Goal: Information Seeking & Learning: Learn about a topic

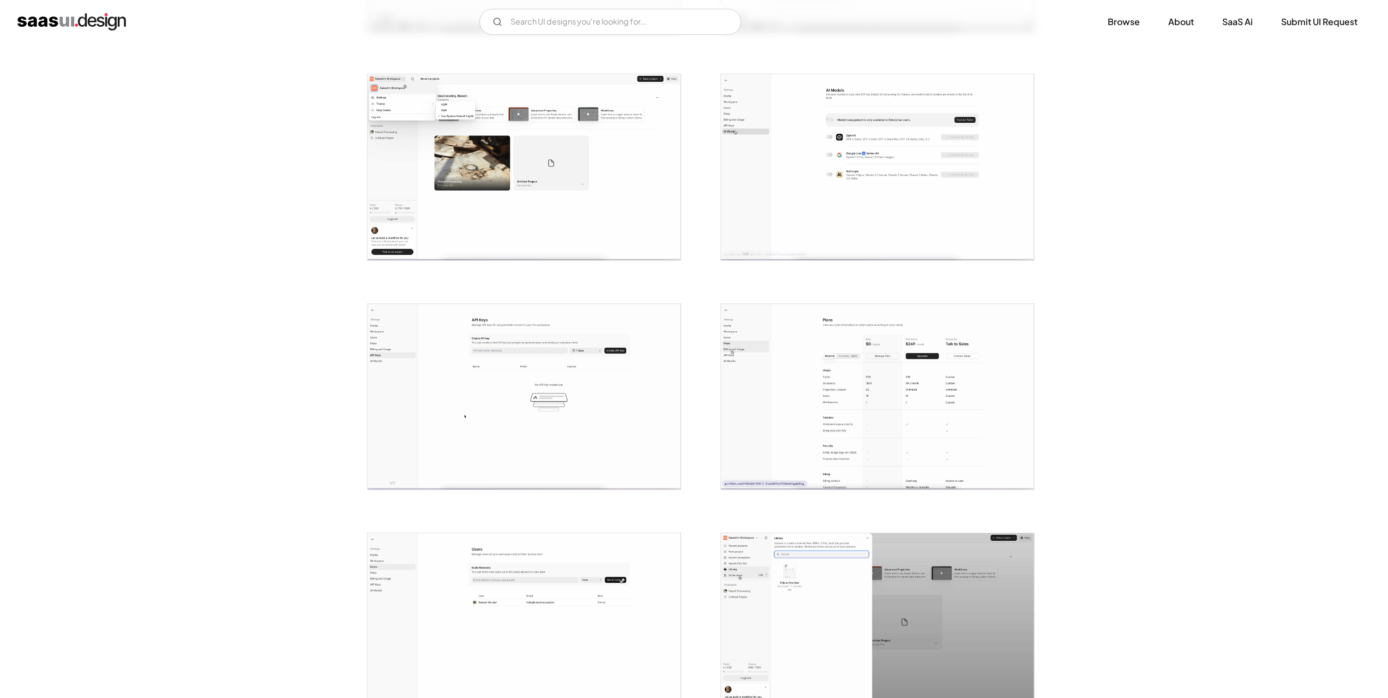
scroll to position [873, 0]
click at [109, 19] on img "home" at bounding box center [71, 21] width 109 height 17
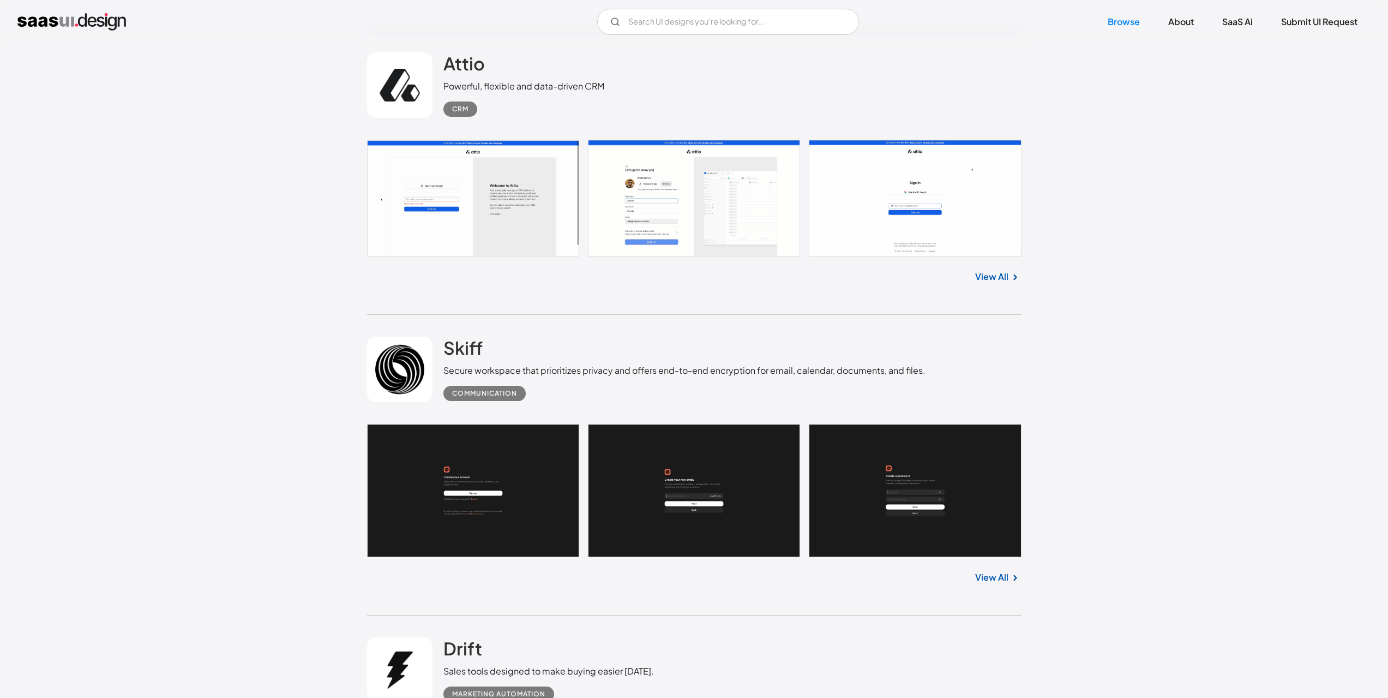
scroll to position [763, 0]
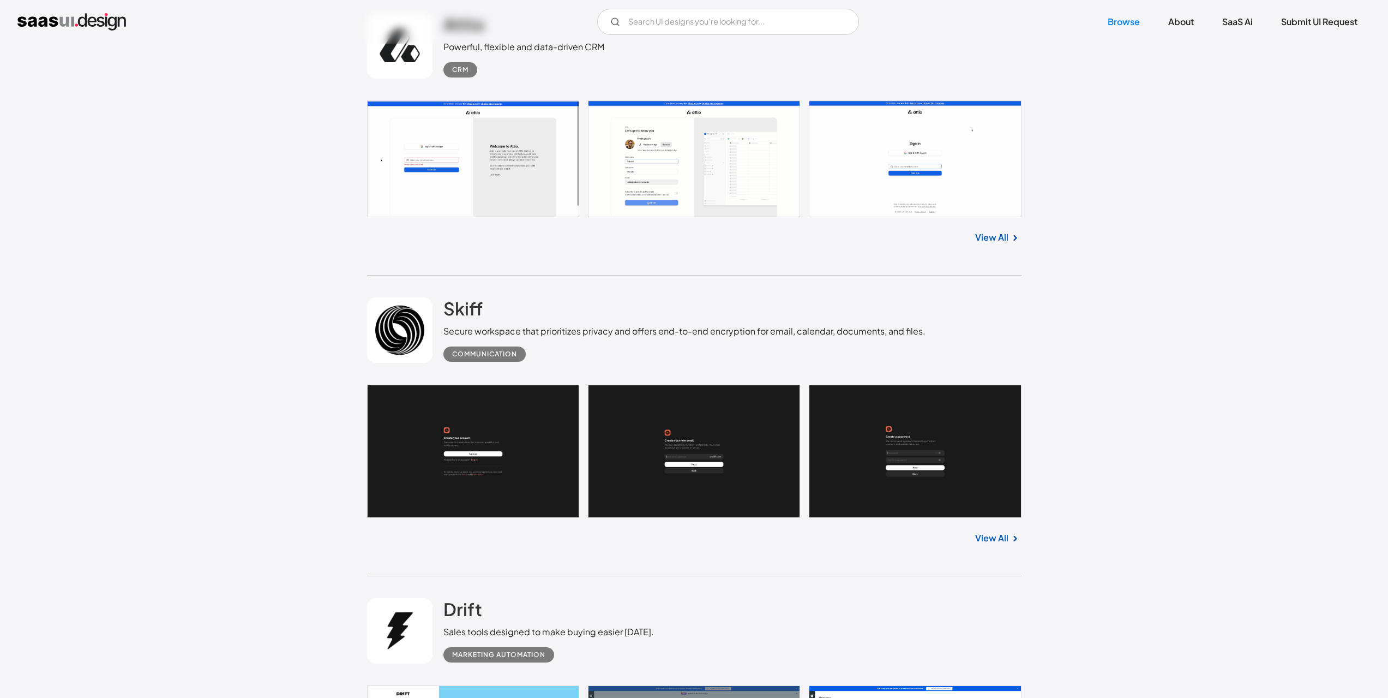
click at [551, 211] on link at bounding box center [694, 158] width 654 height 117
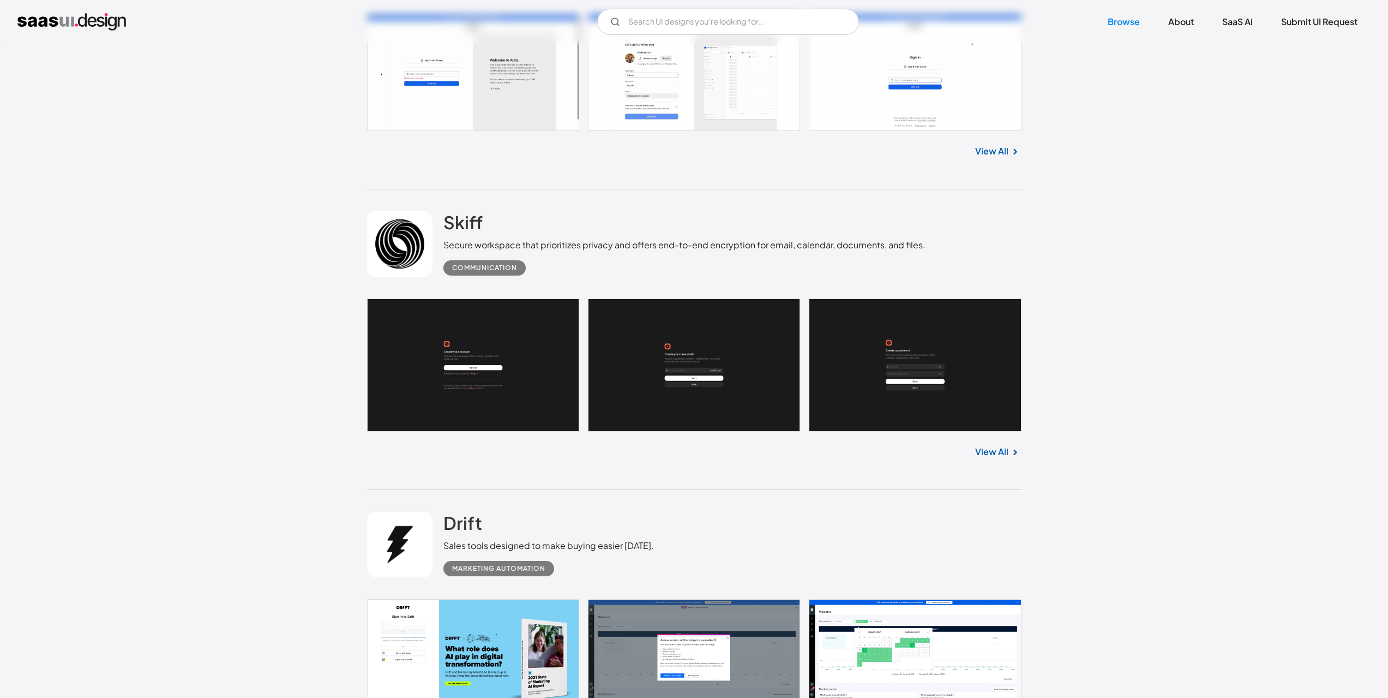
scroll to position [1091, 0]
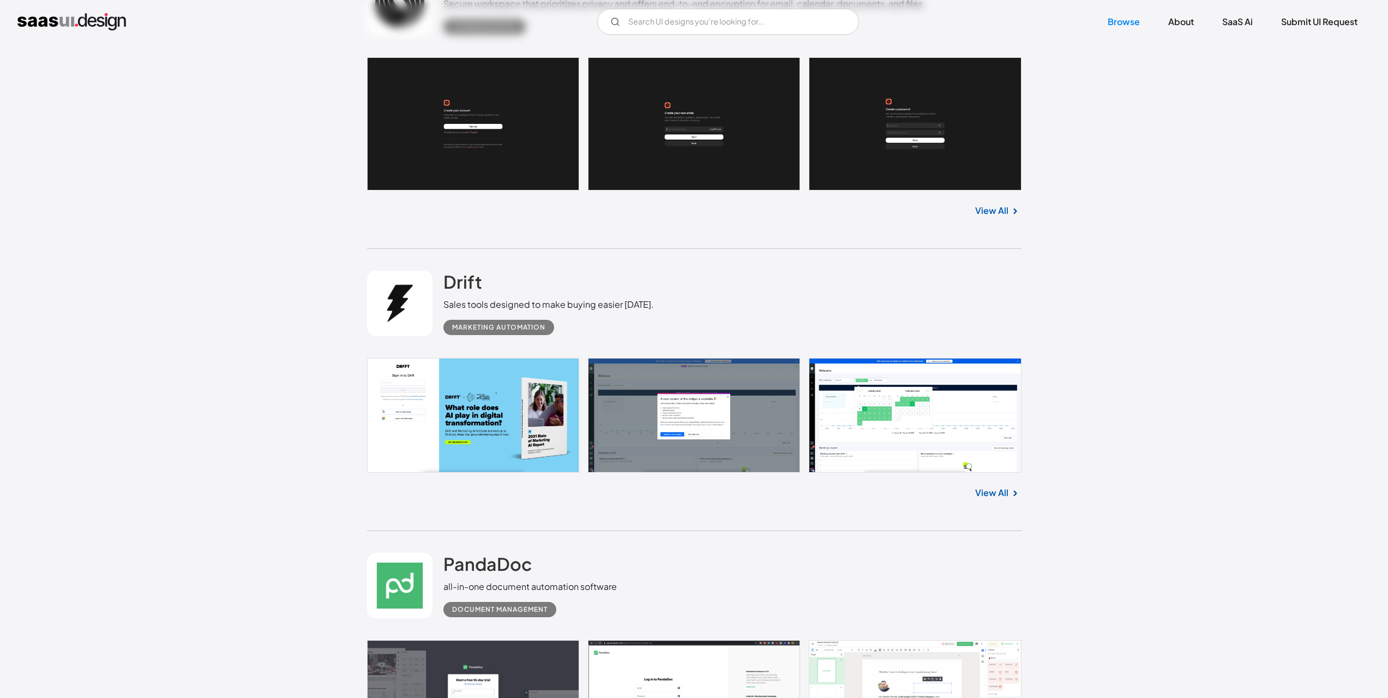
click at [958, 428] on link at bounding box center [694, 415] width 654 height 115
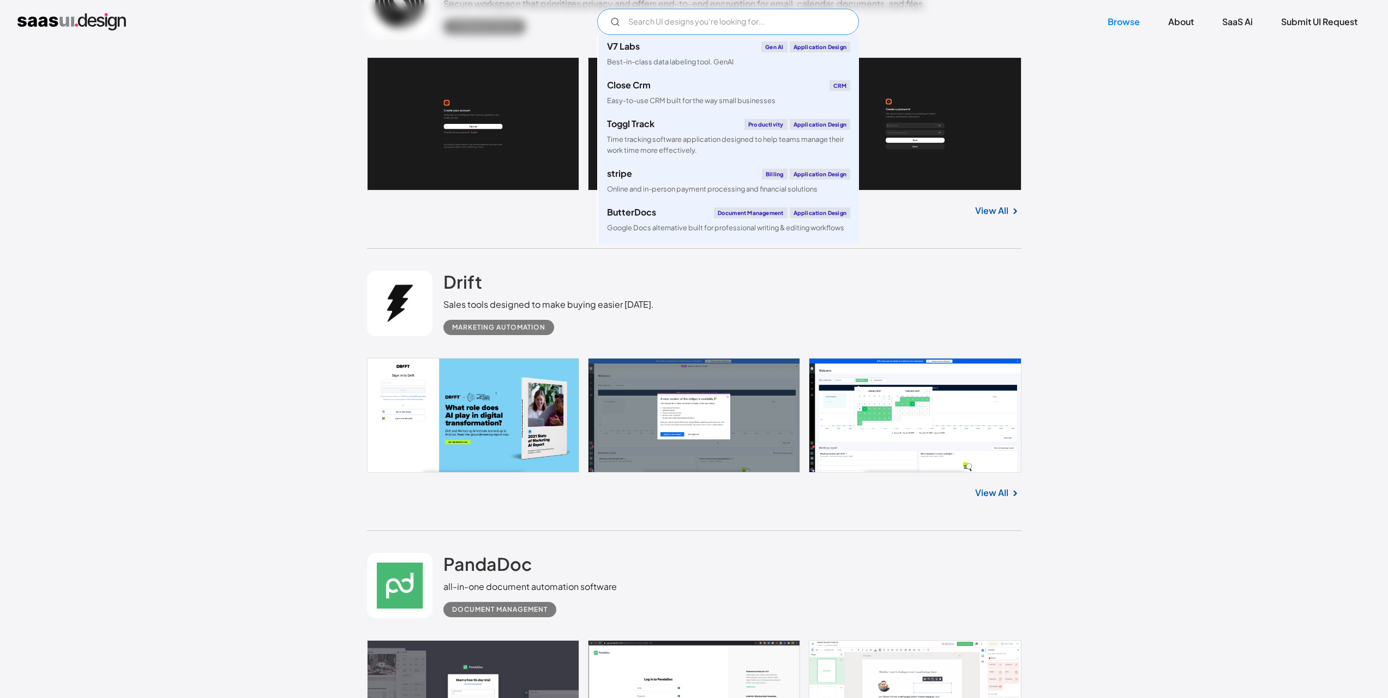
click at [750, 17] on input "Email Form" at bounding box center [728, 22] width 262 height 26
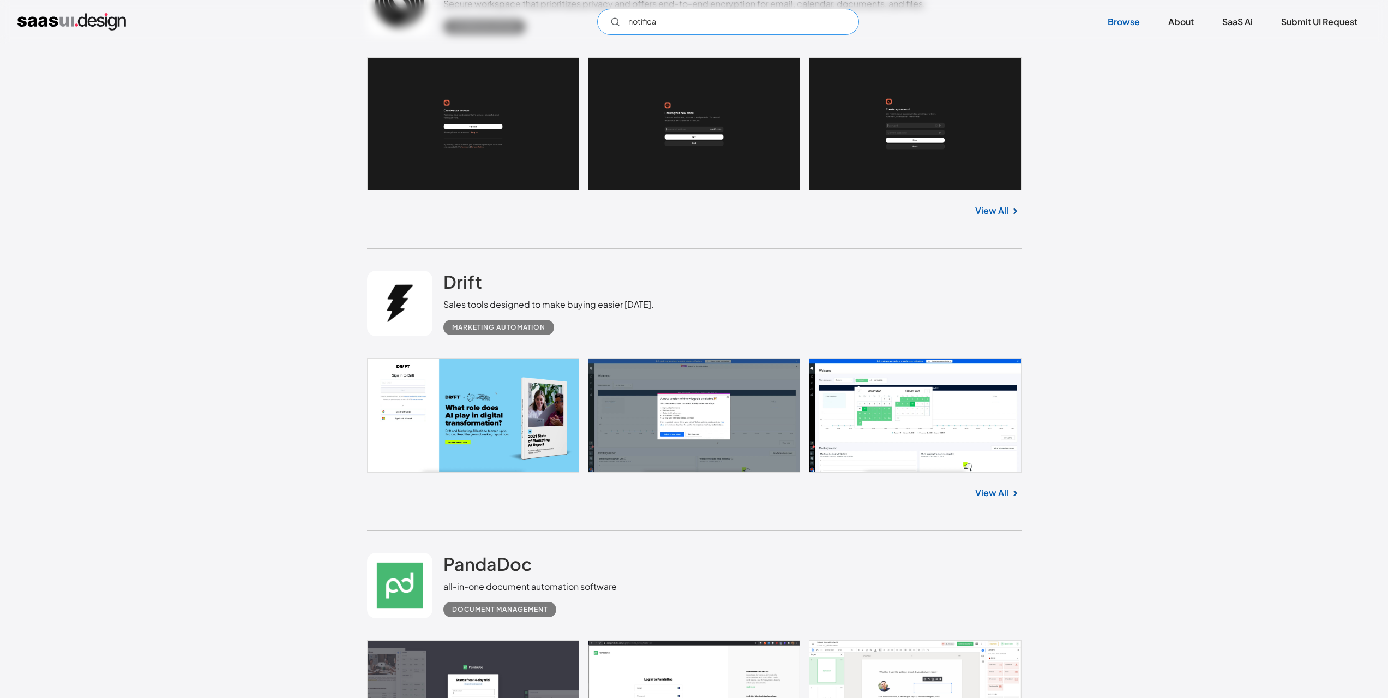
type input "notifica"
click at [1138, 17] on link "Browse" at bounding box center [1124, 22] width 58 height 24
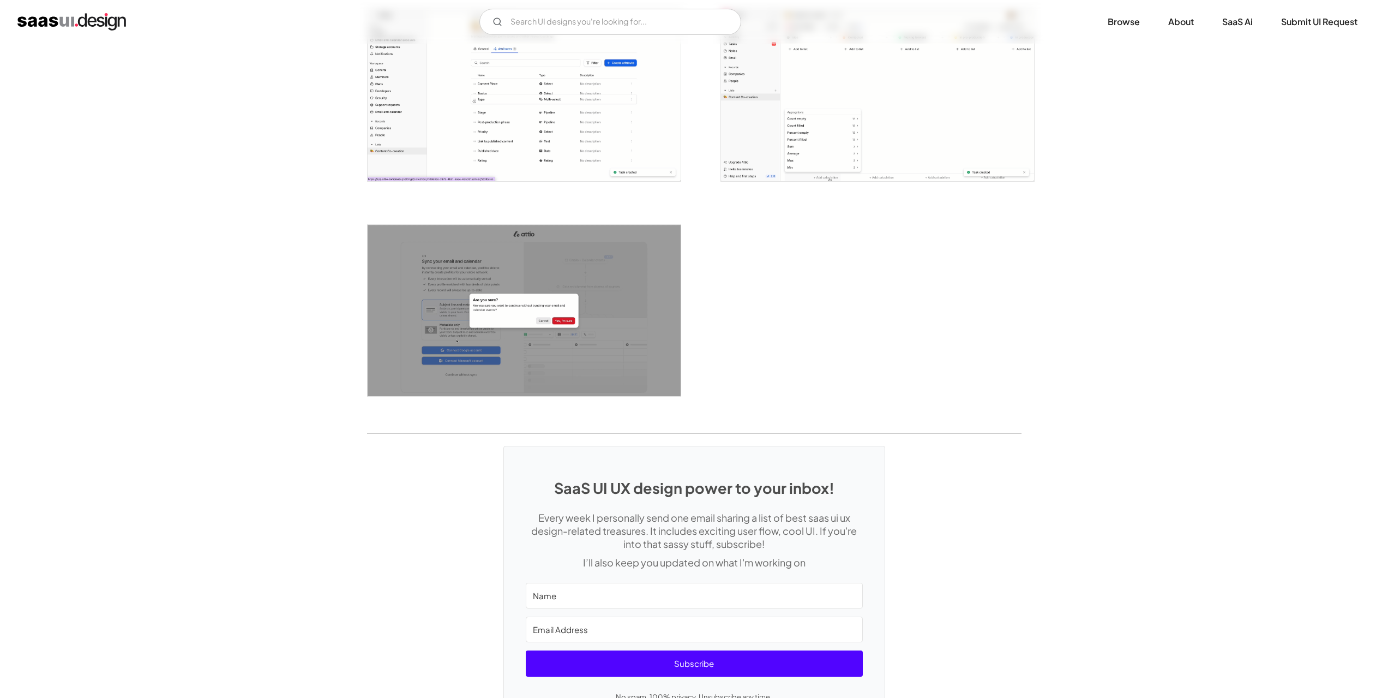
scroll to position [2672, 0]
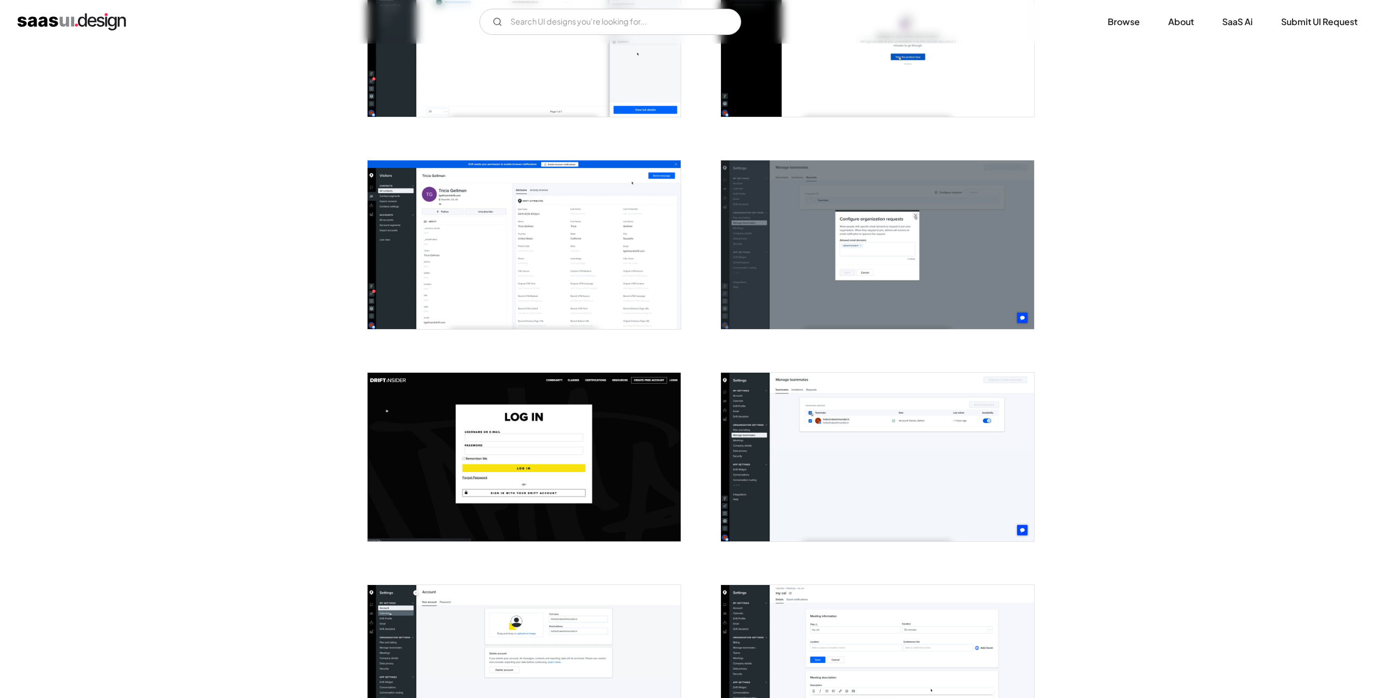
scroll to position [1909, 0]
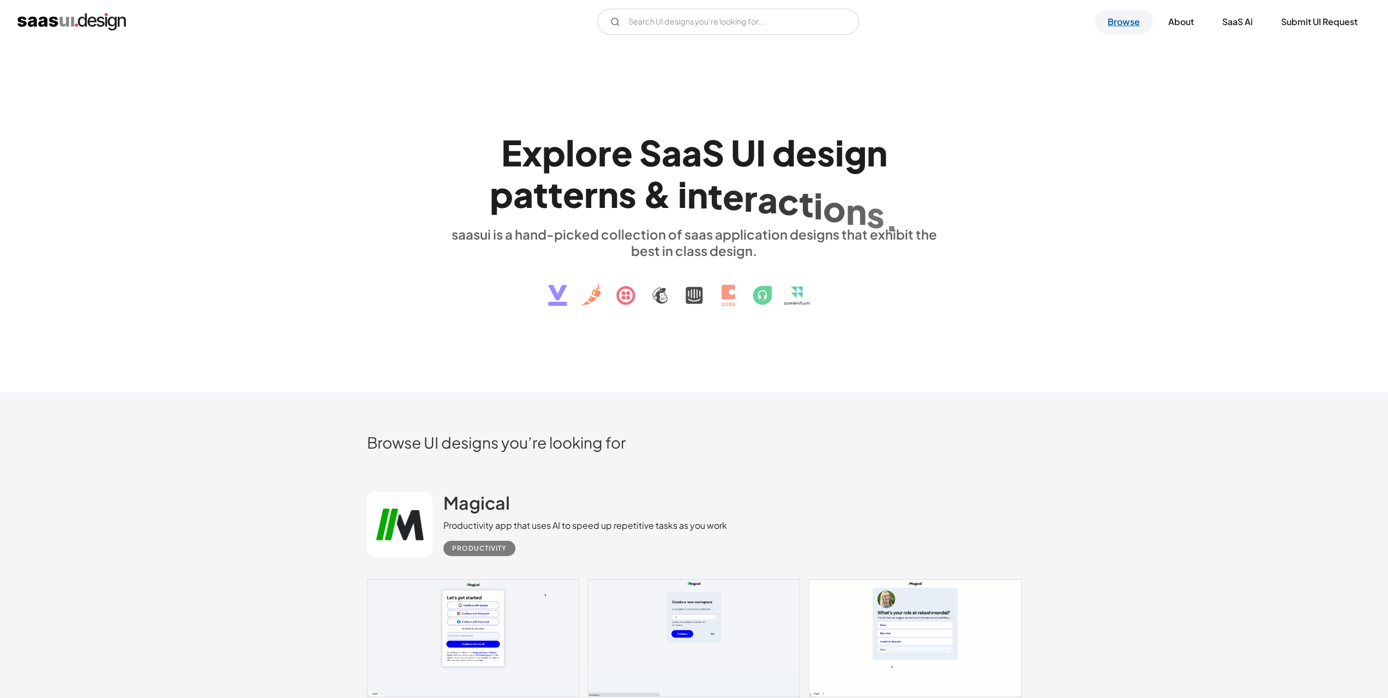
click at [1139, 33] on link "Browse" at bounding box center [1124, 22] width 58 height 24
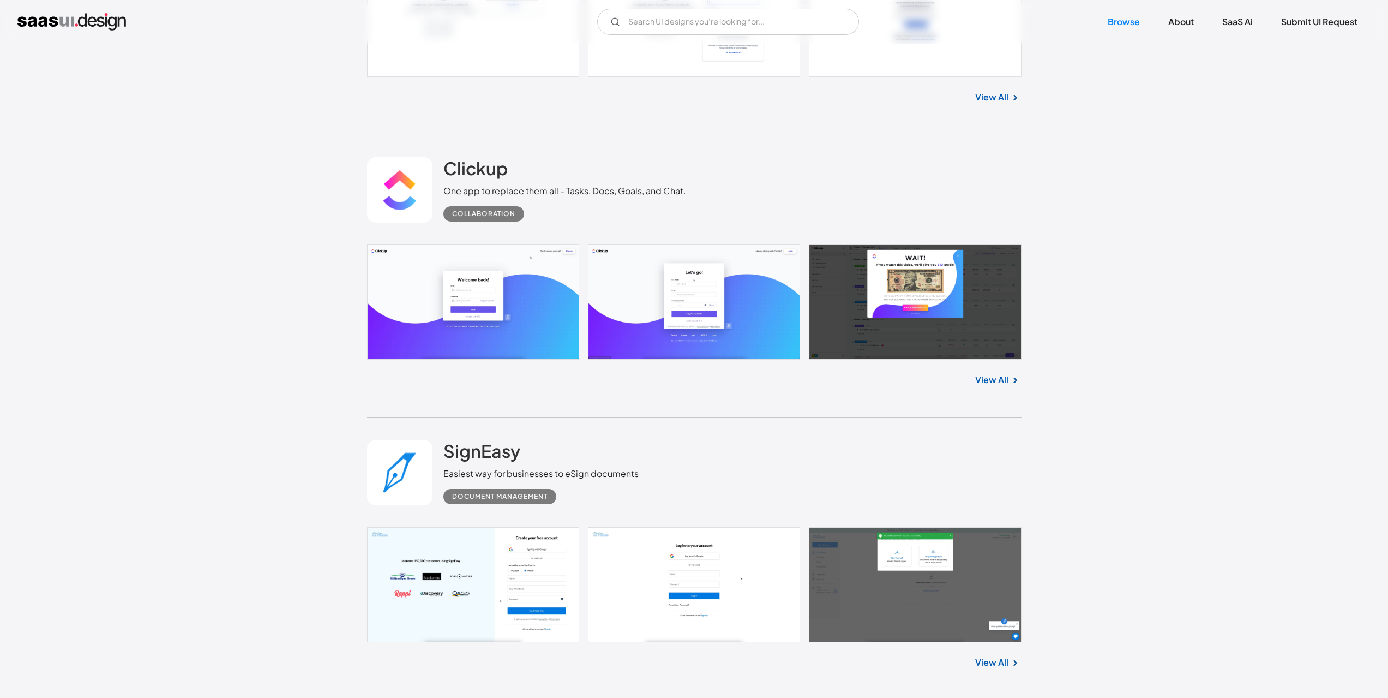
scroll to position [2672, 0]
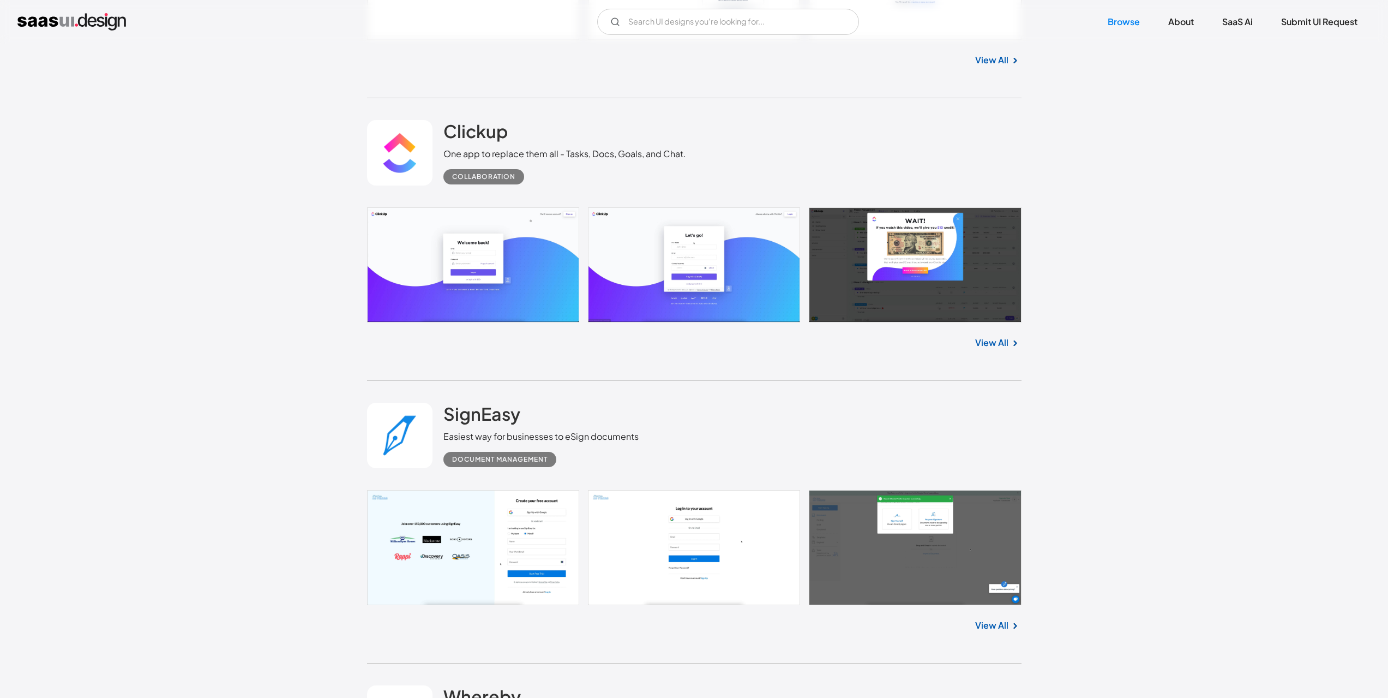
click at [520, 291] on link at bounding box center [694, 264] width 654 height 115
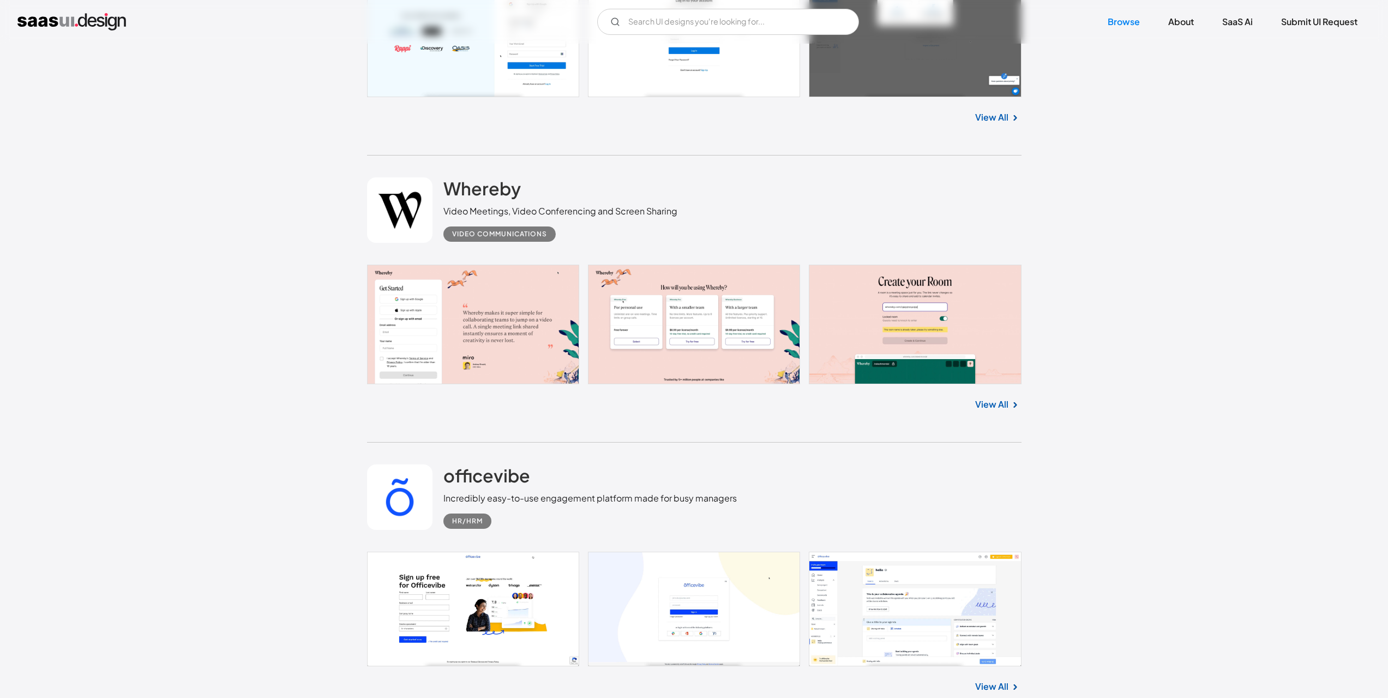
scroll to position [3436, 0]
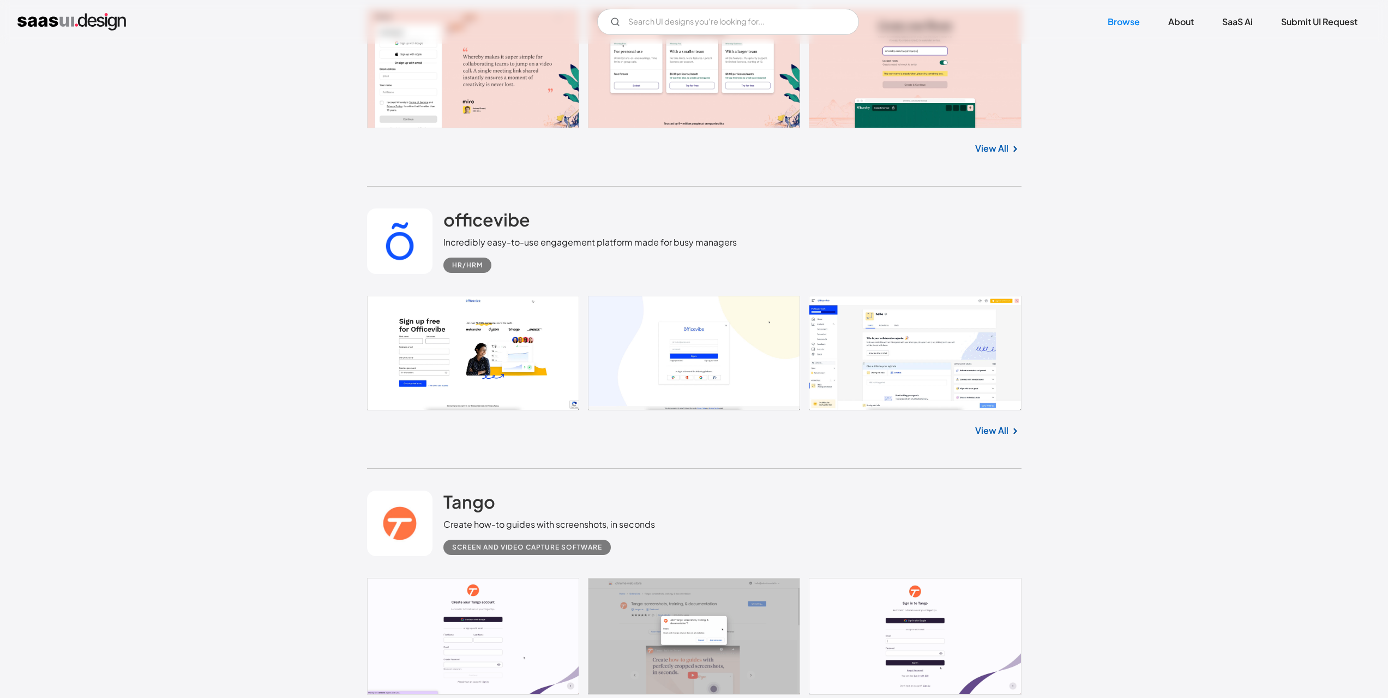
click at [396, 335] on link at bounding box center [694, 353] width 654 height 115
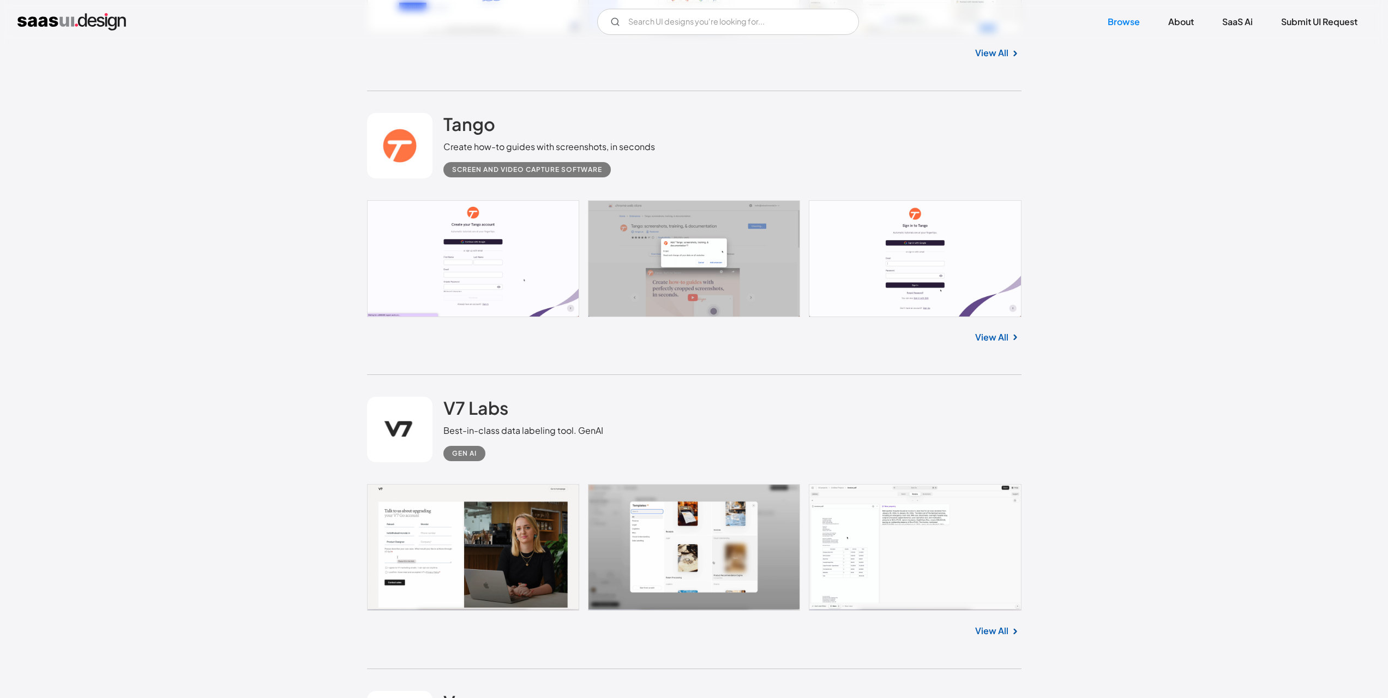
scroll to position [3872, 0]
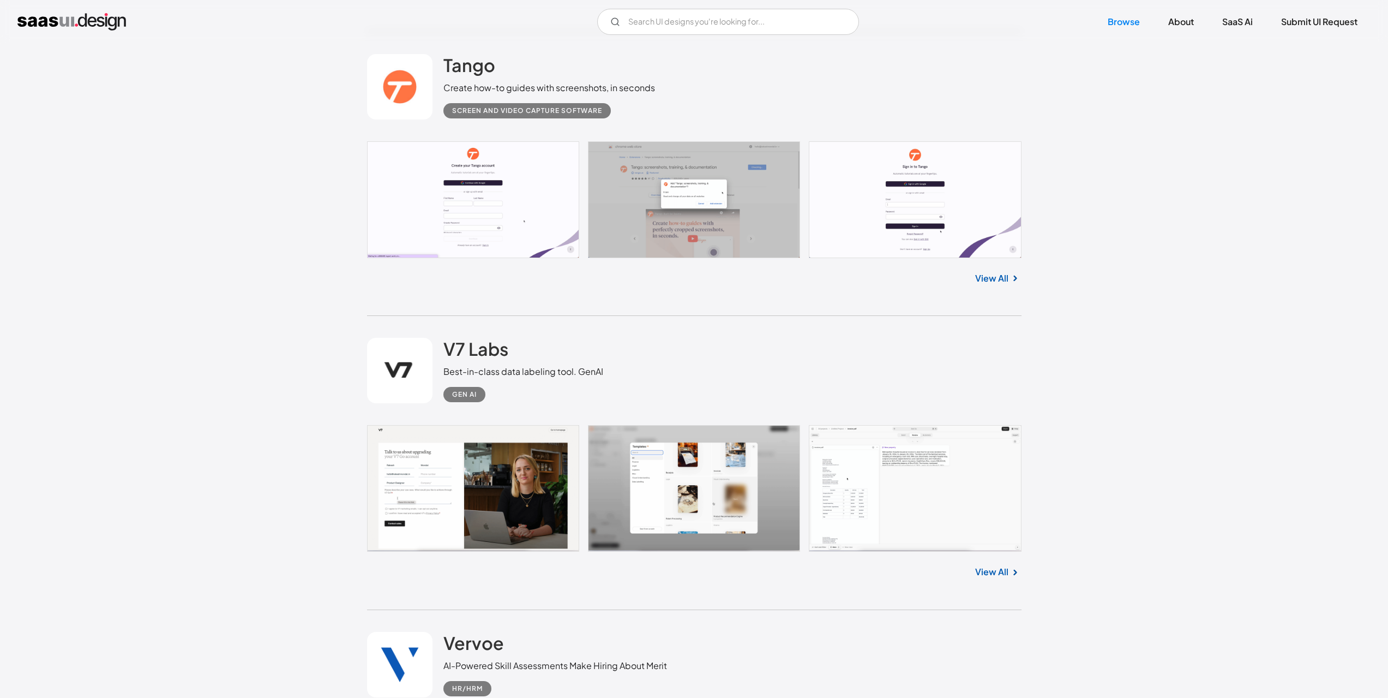
click at [467, 208] on link at bounding box center [694, 199] width 654 height 117
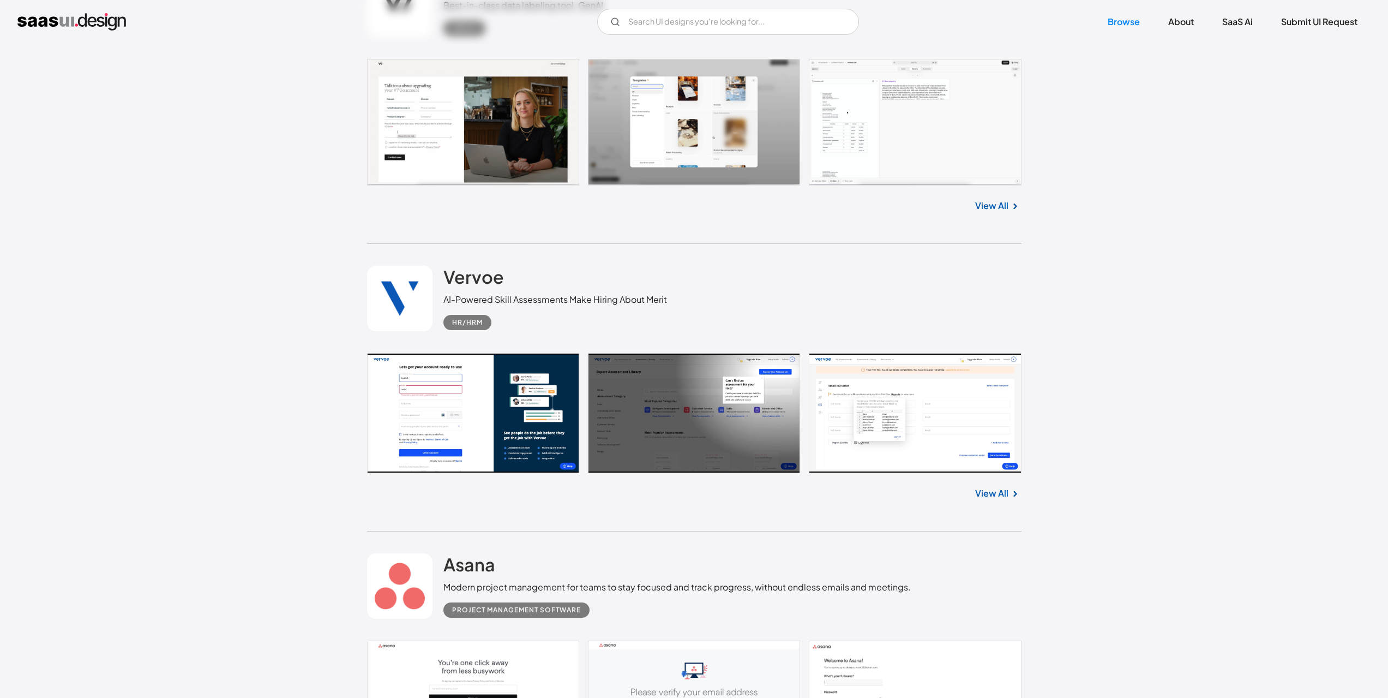
scroll to position [4254, 0]
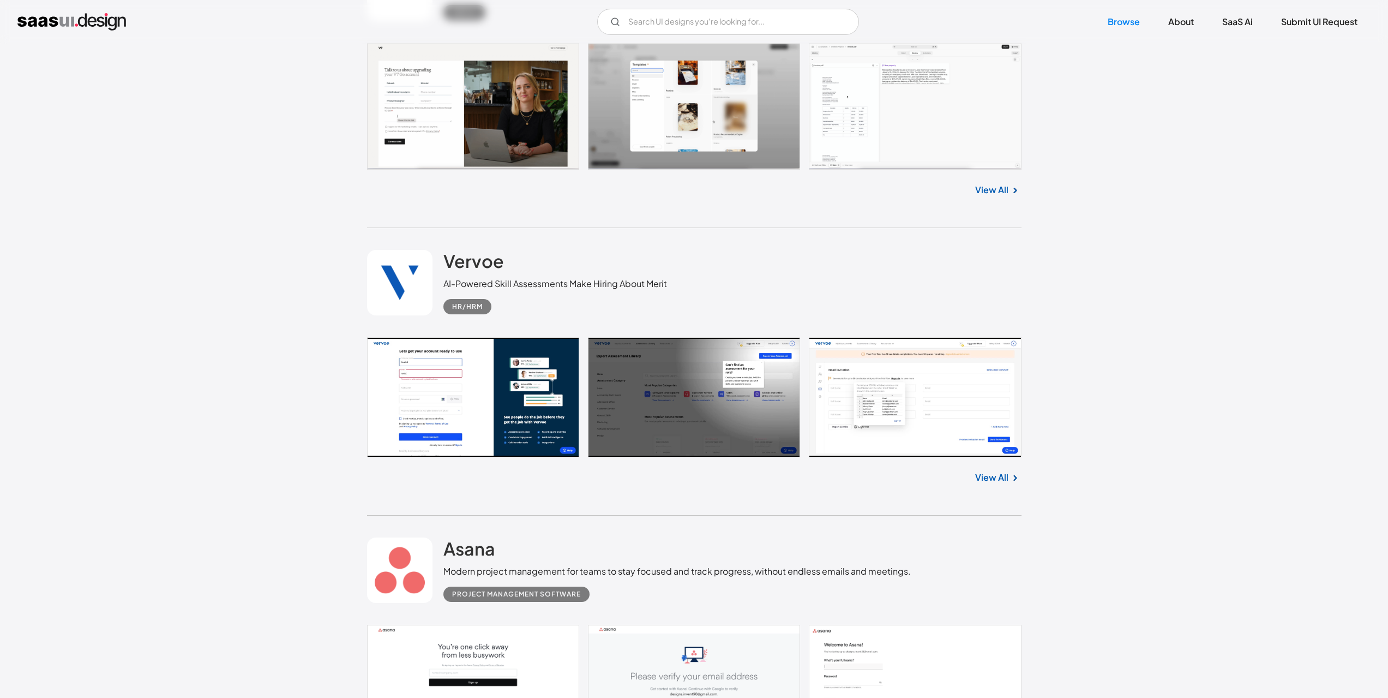
click at [500, 424] on link at bounding box center [694, 397] width 654 height 120
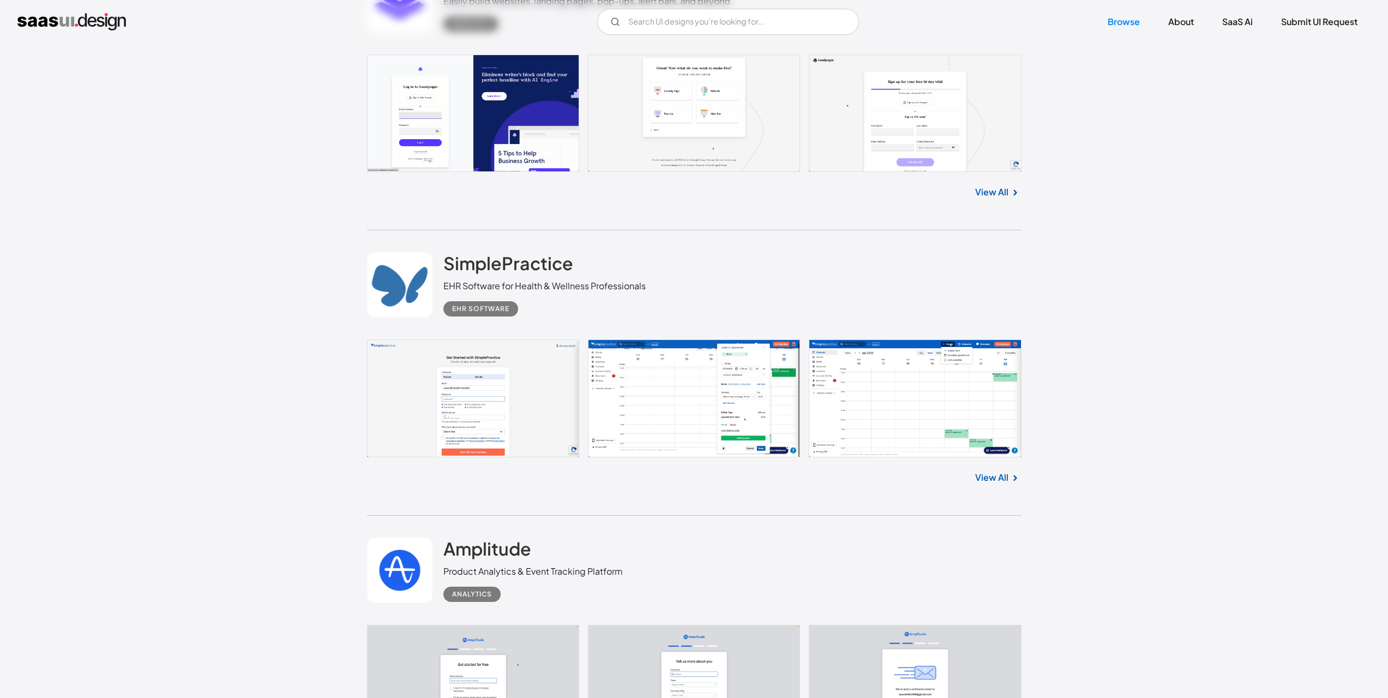
scroll to position [5126, 0]
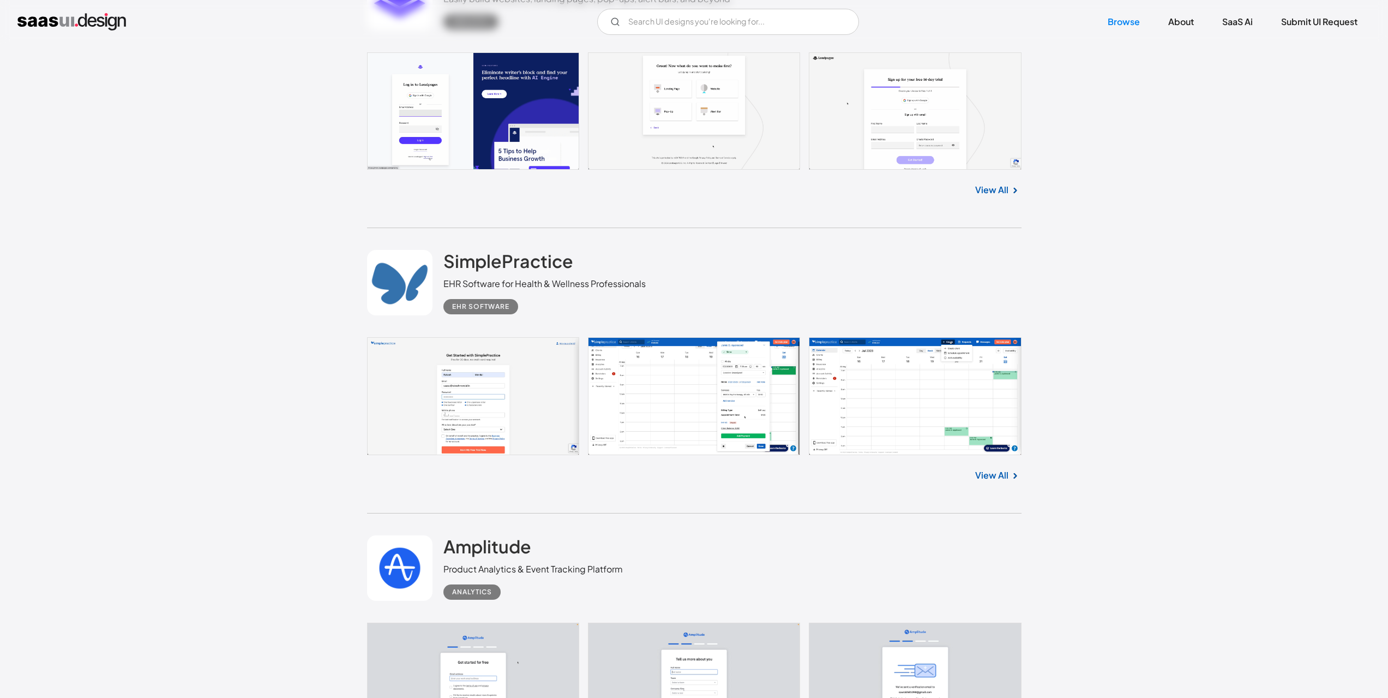
click at [695, 363] on link at bounding box center [694, 396] width 654 height 118
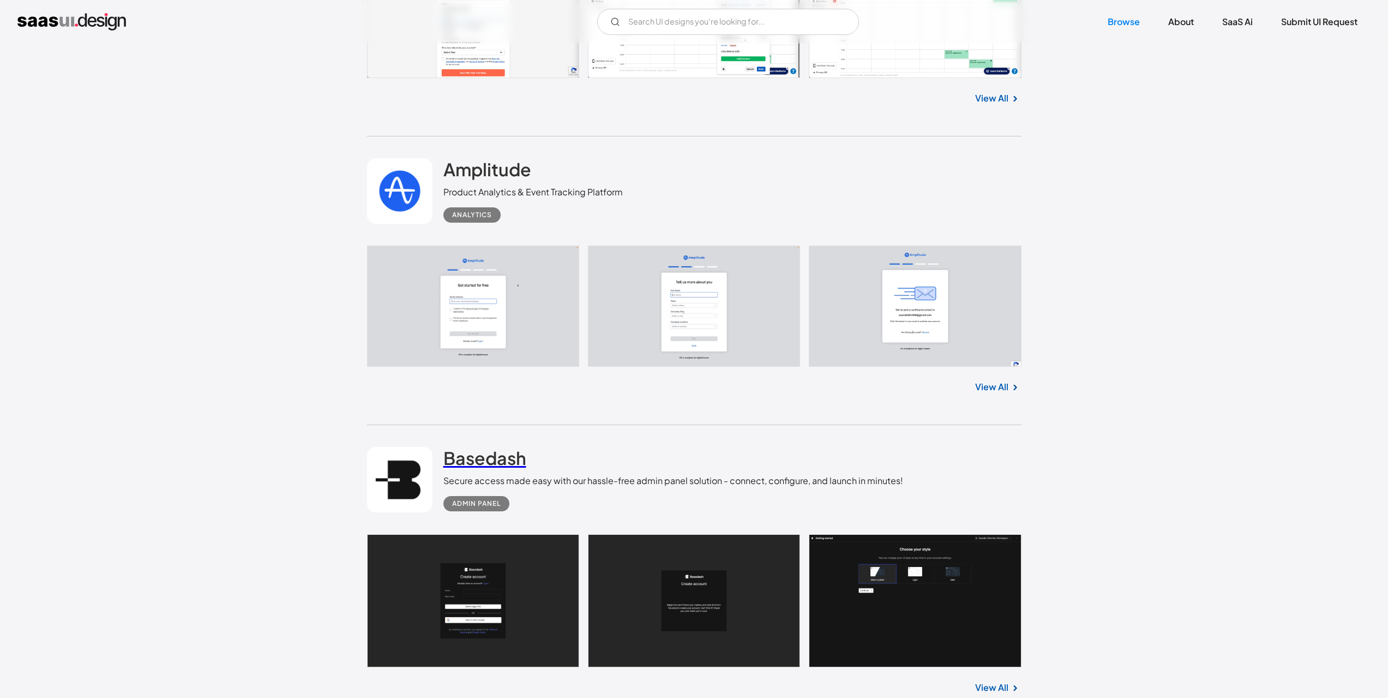
scroll to position [5672, 0]
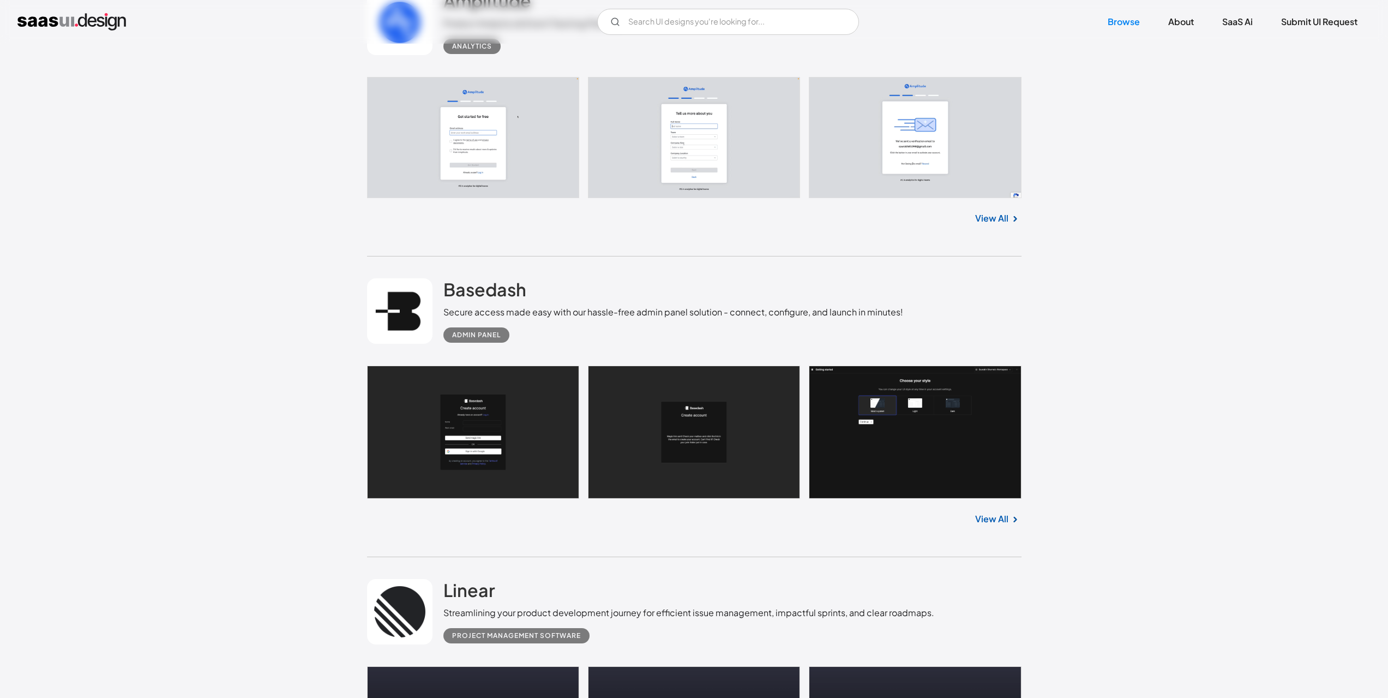
click at [480, 133] on link at bounding box center [694, 138] width 654 height 122
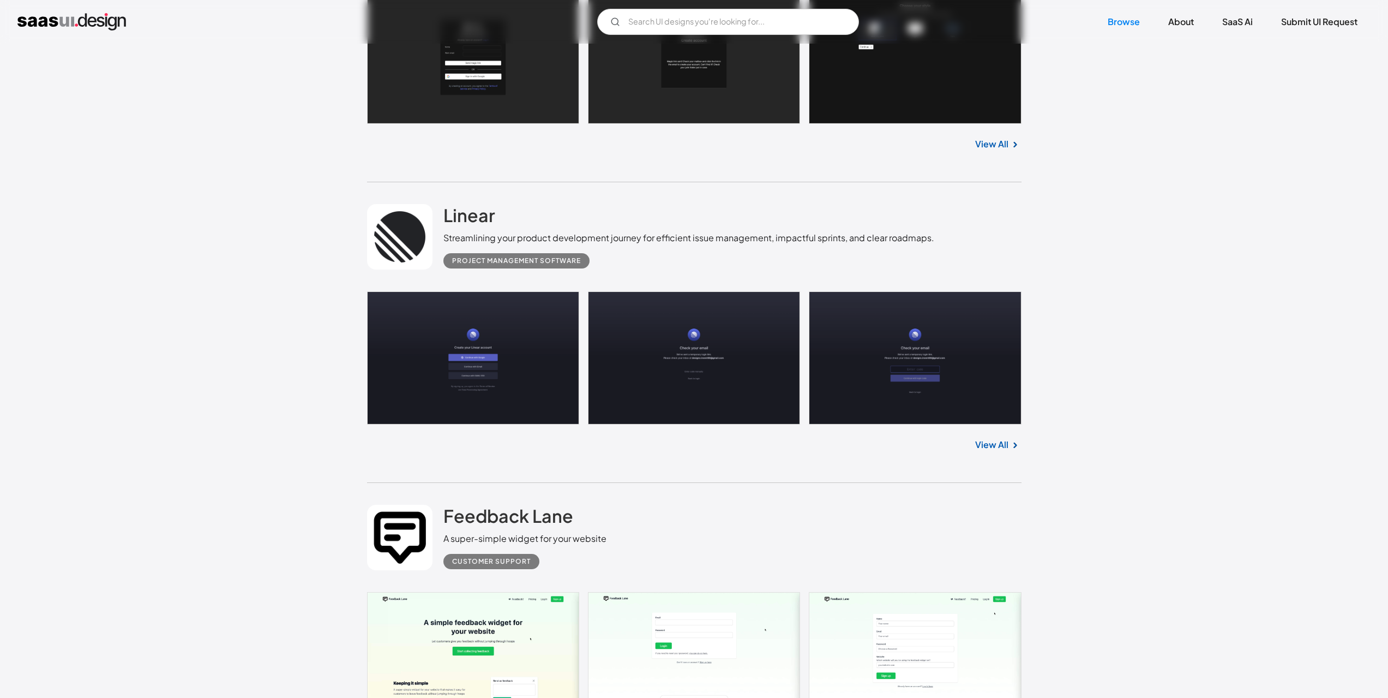
scroll to position [6053, 0]
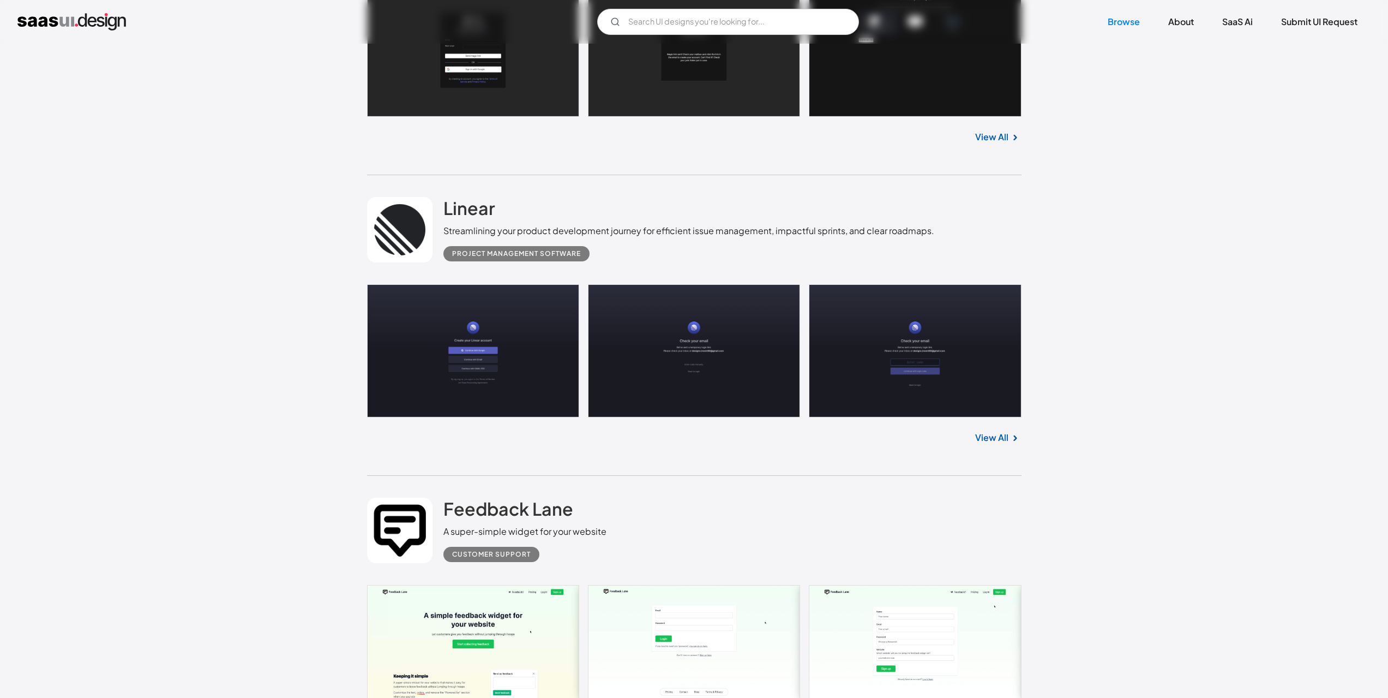
click at [496, 386] on link at bounding box center [694, 350] width 654 height 133
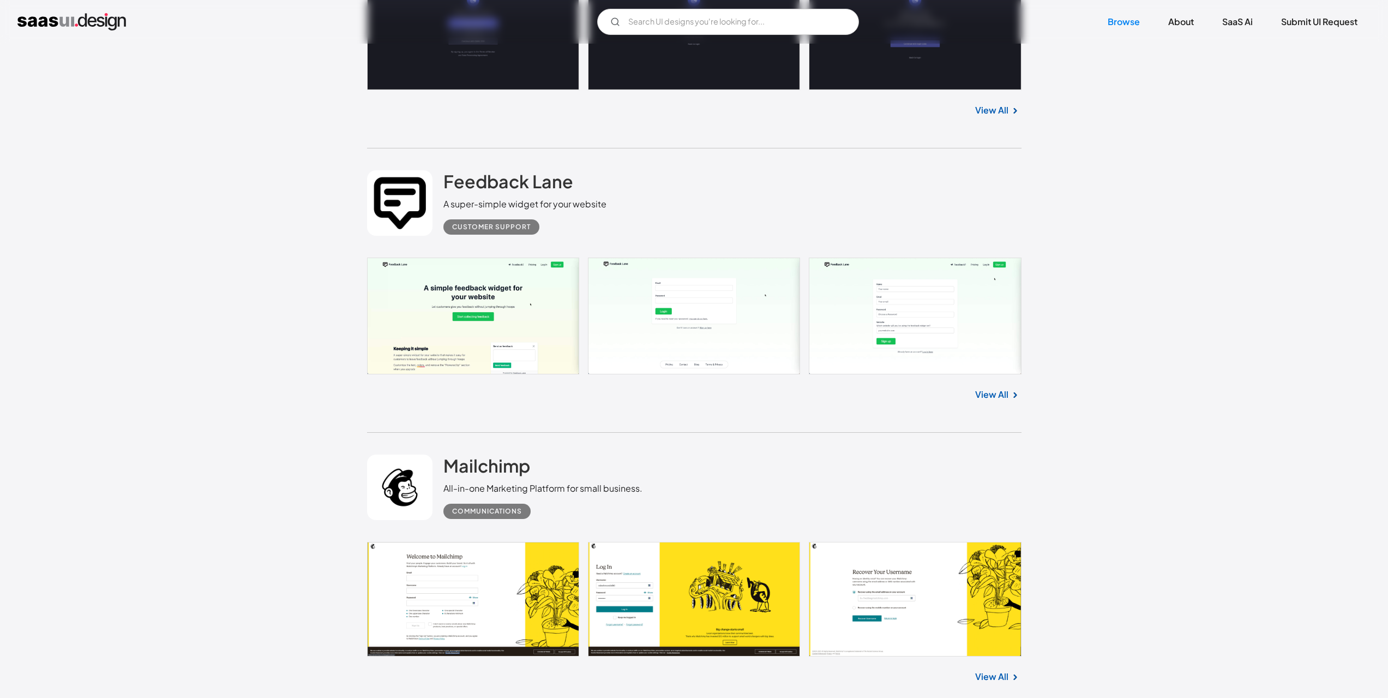
click at [525, 316] on link at bounding box center [694, 315] width 654 height 117
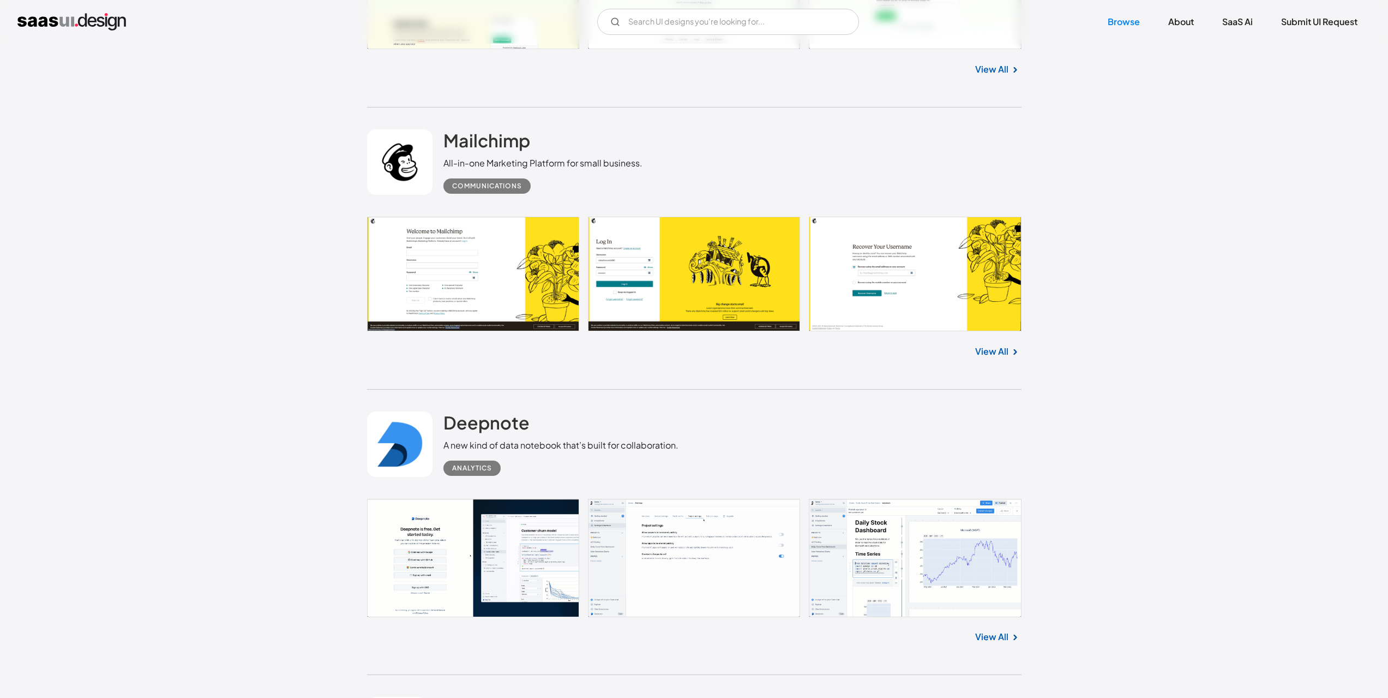
scroll to position [6762, 0]
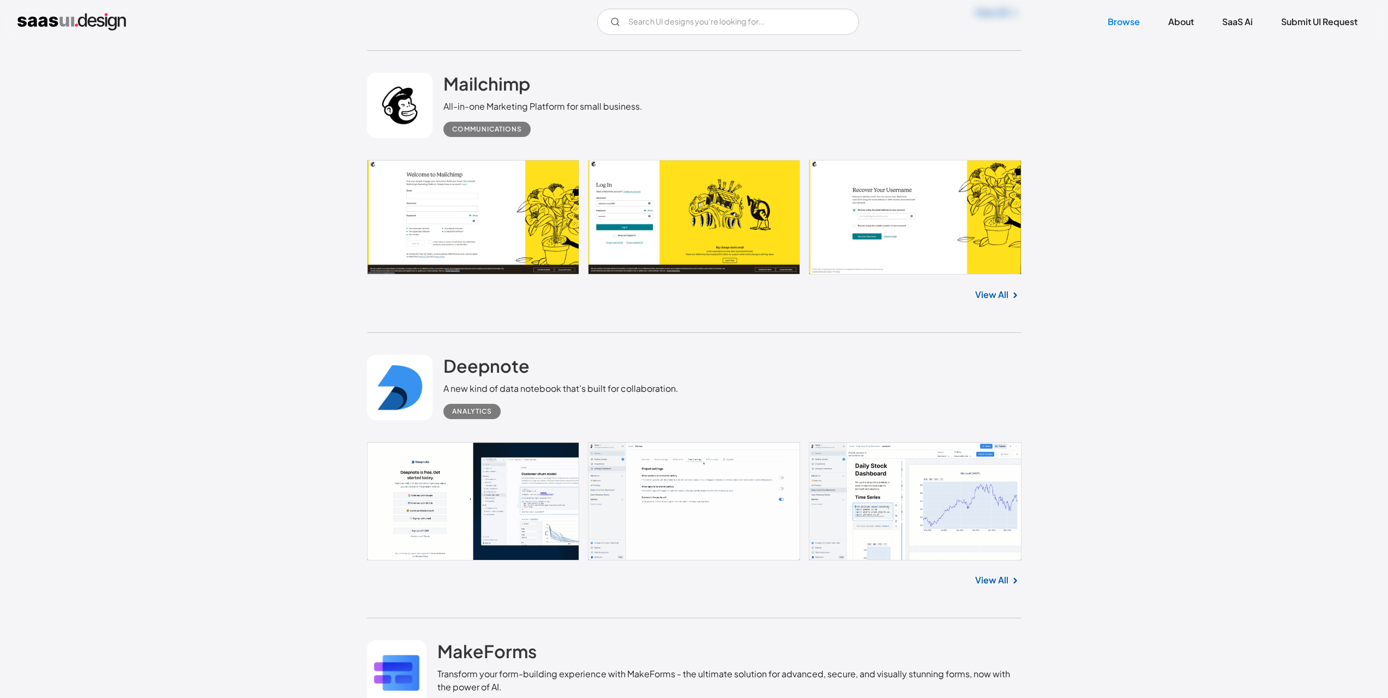
click at [545, 468] on link at bounding box center [694, 501] width 654 height 118
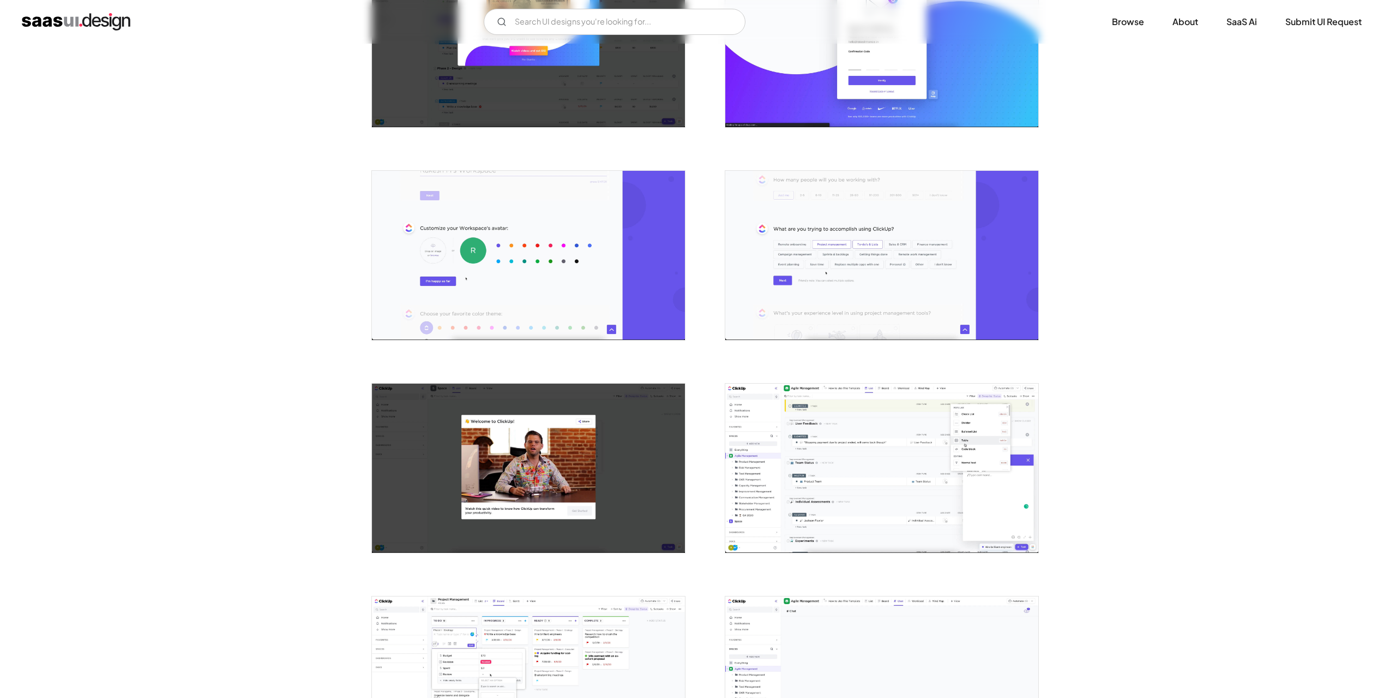
scroll to position [709, 0]
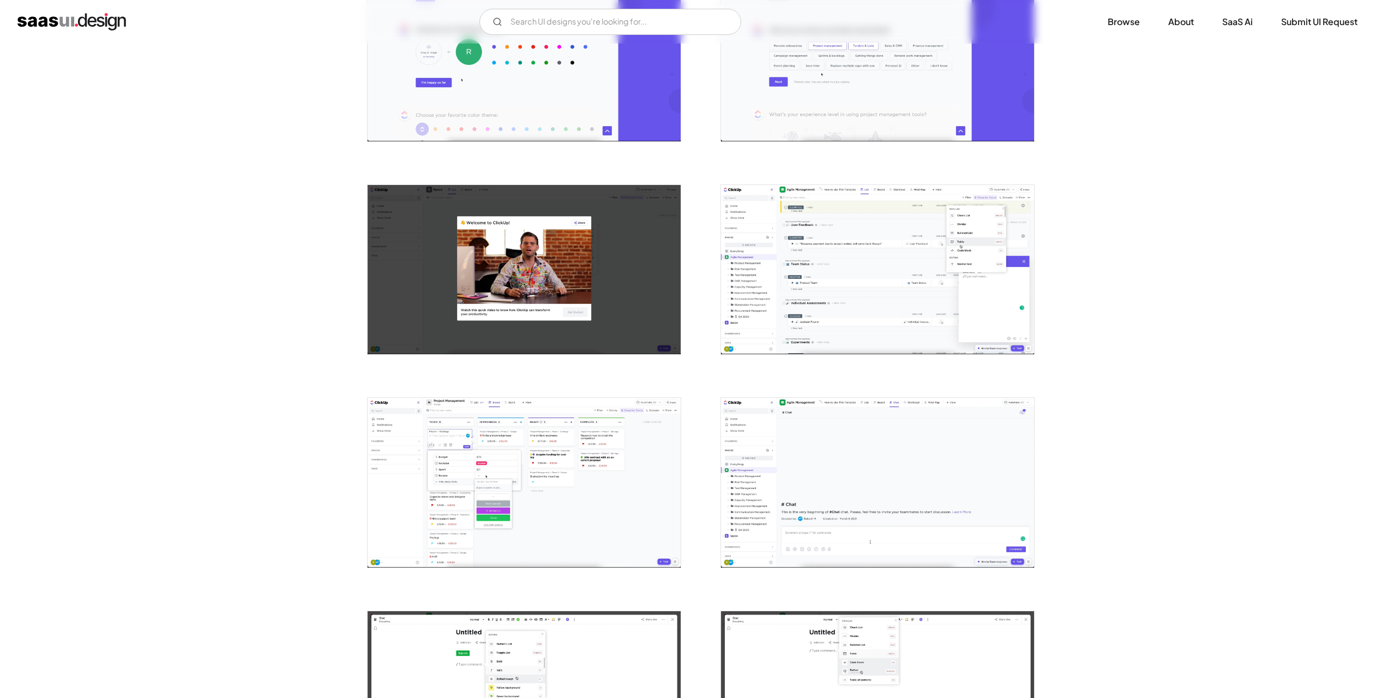
click at [895, 264] on img "open lightbox" at bounding box center [877, 269] width 313 height 169
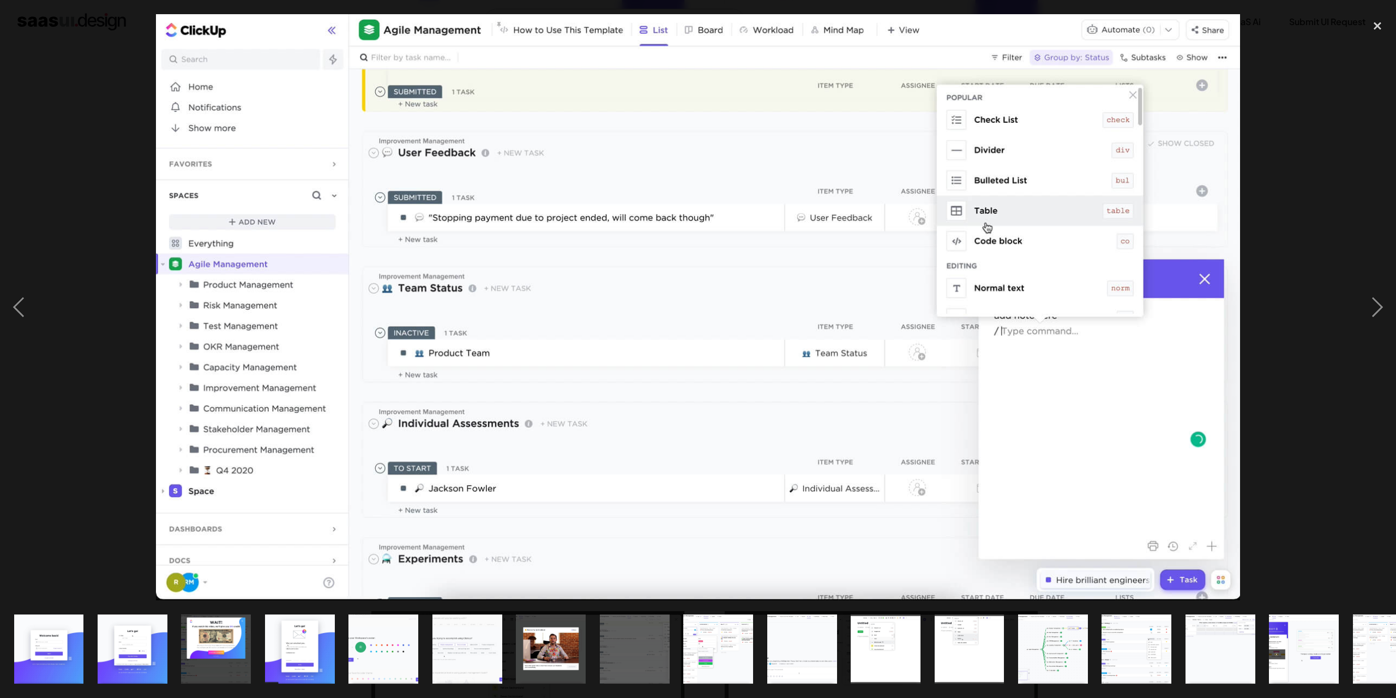
click at [44, 111] on div at bounding box center [698, 307] width 1396 height 586
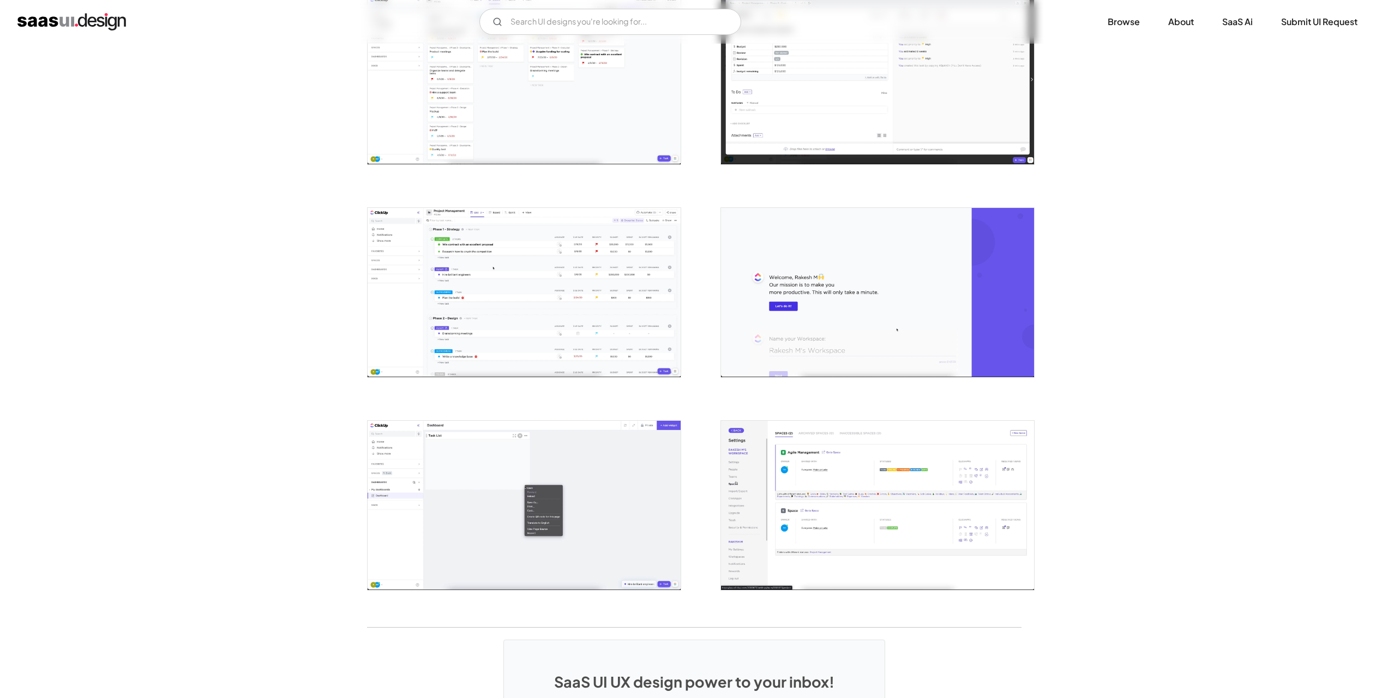
scroll to position [2251, 0]
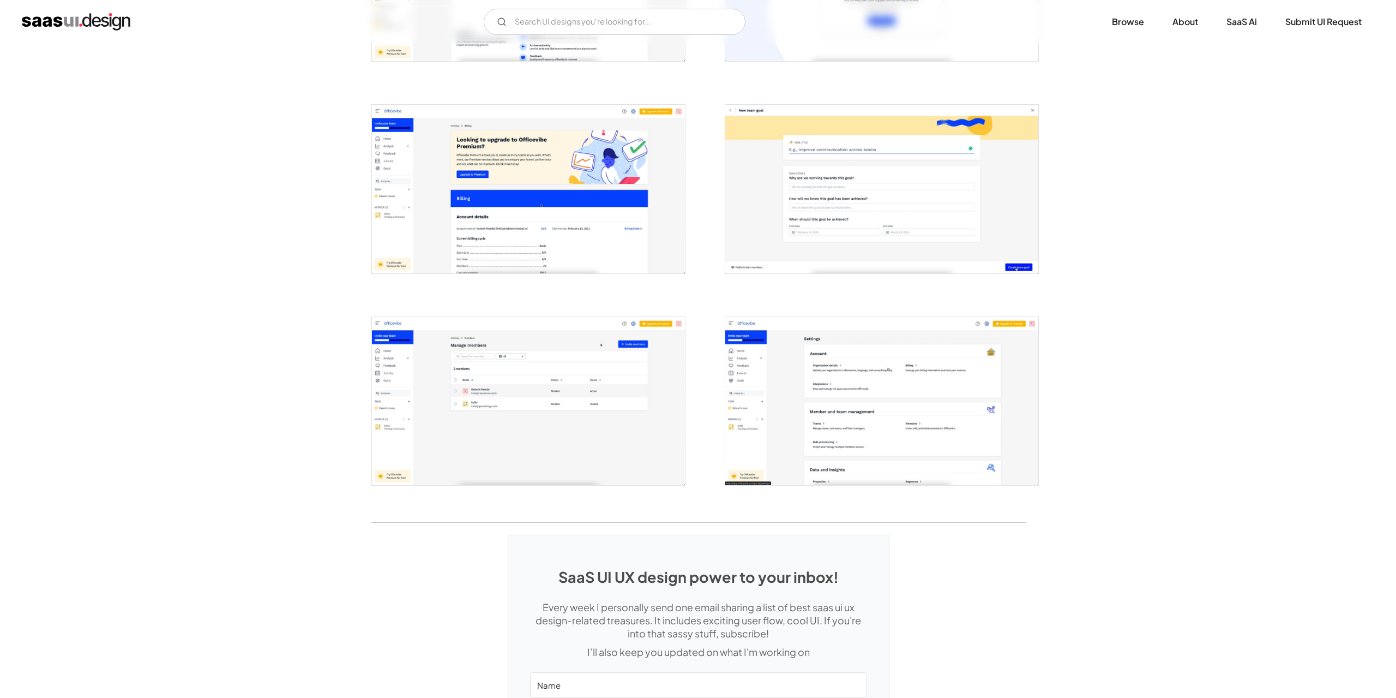
scroll to position [2290, 0]
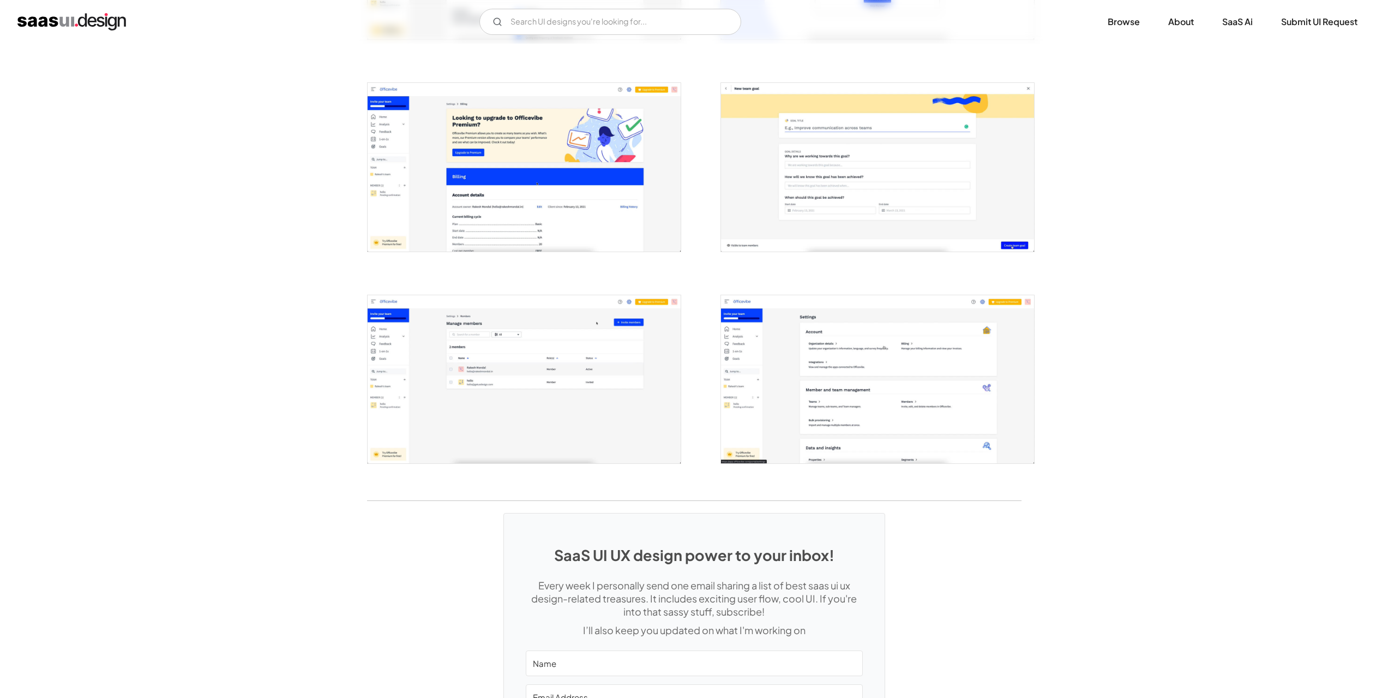
click at [550, 382] on img "open lightbox" at bounding box center [524, 379] width 313 height 168
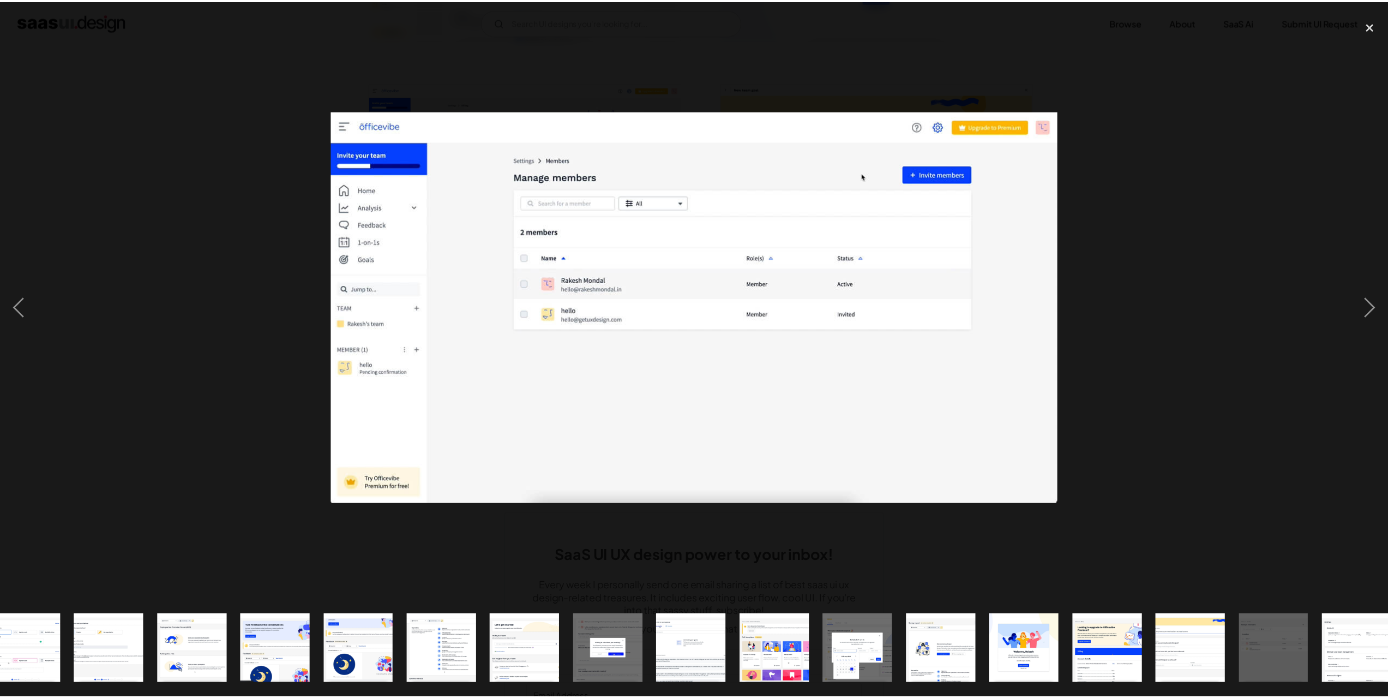
scroll to position [0, 626]
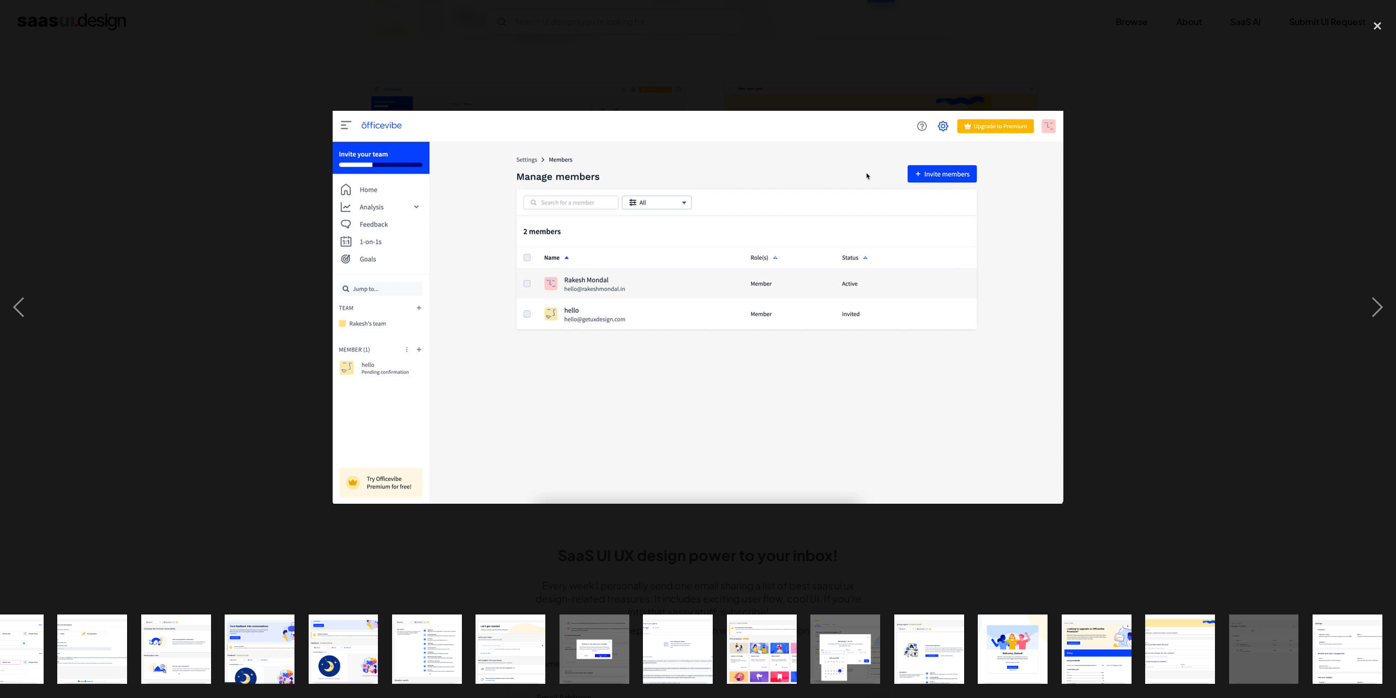
click at [1096, 185] on div at bounding box center [698, 307] width 1396 height 586
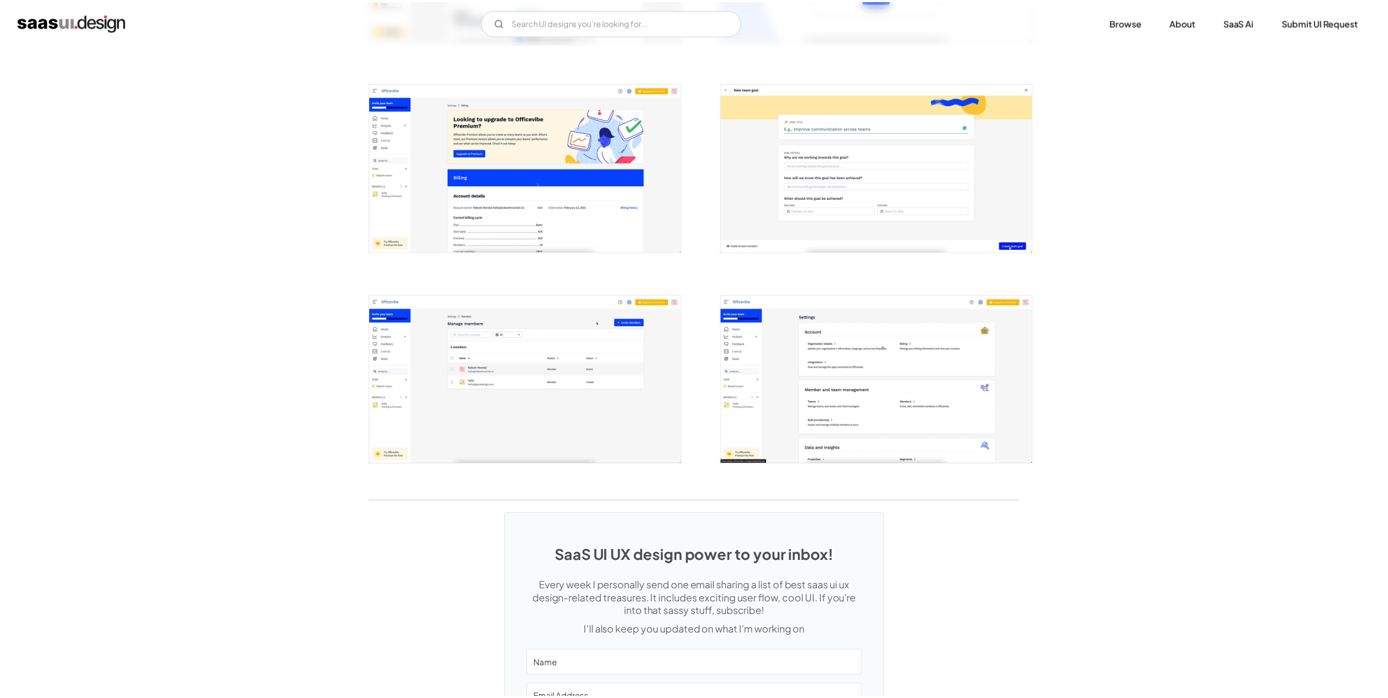
scroll to position [0, 0]
click at [778, 358] on img "open lightbox" at bounding box center [877, 379] width 313 height 168
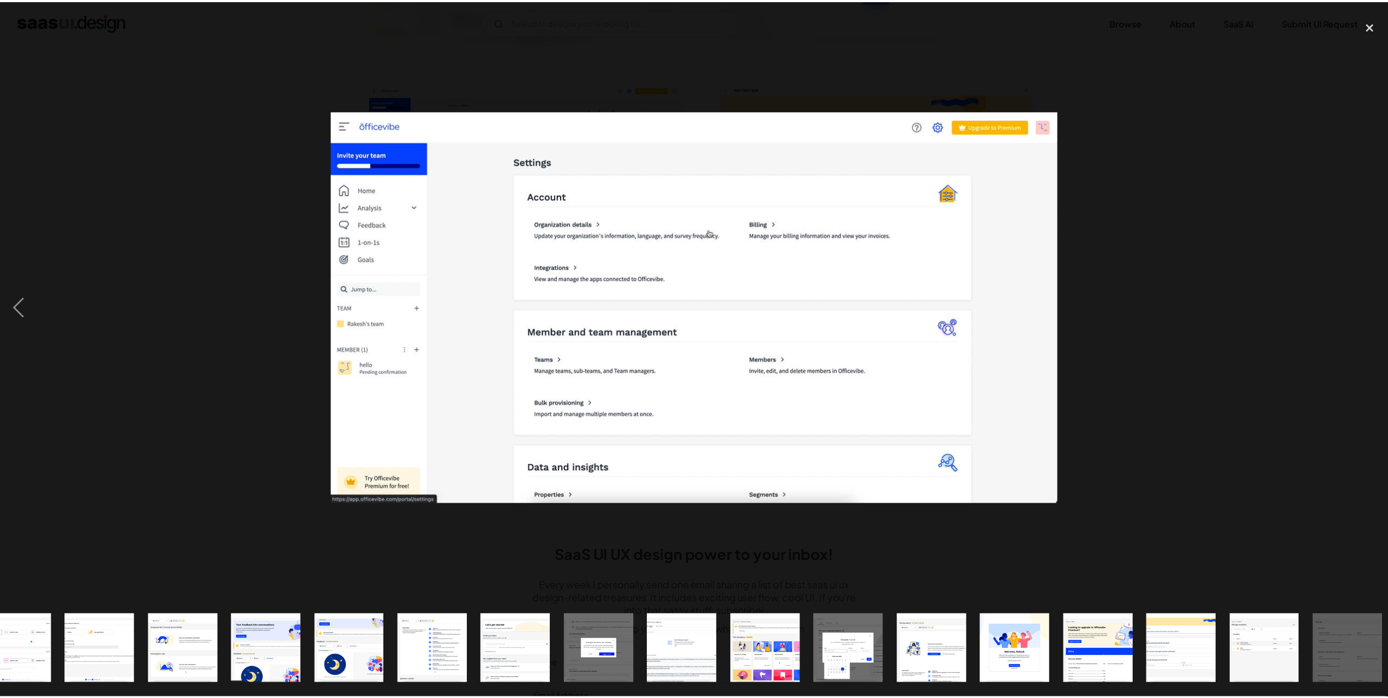
scroll to position [0, 626]
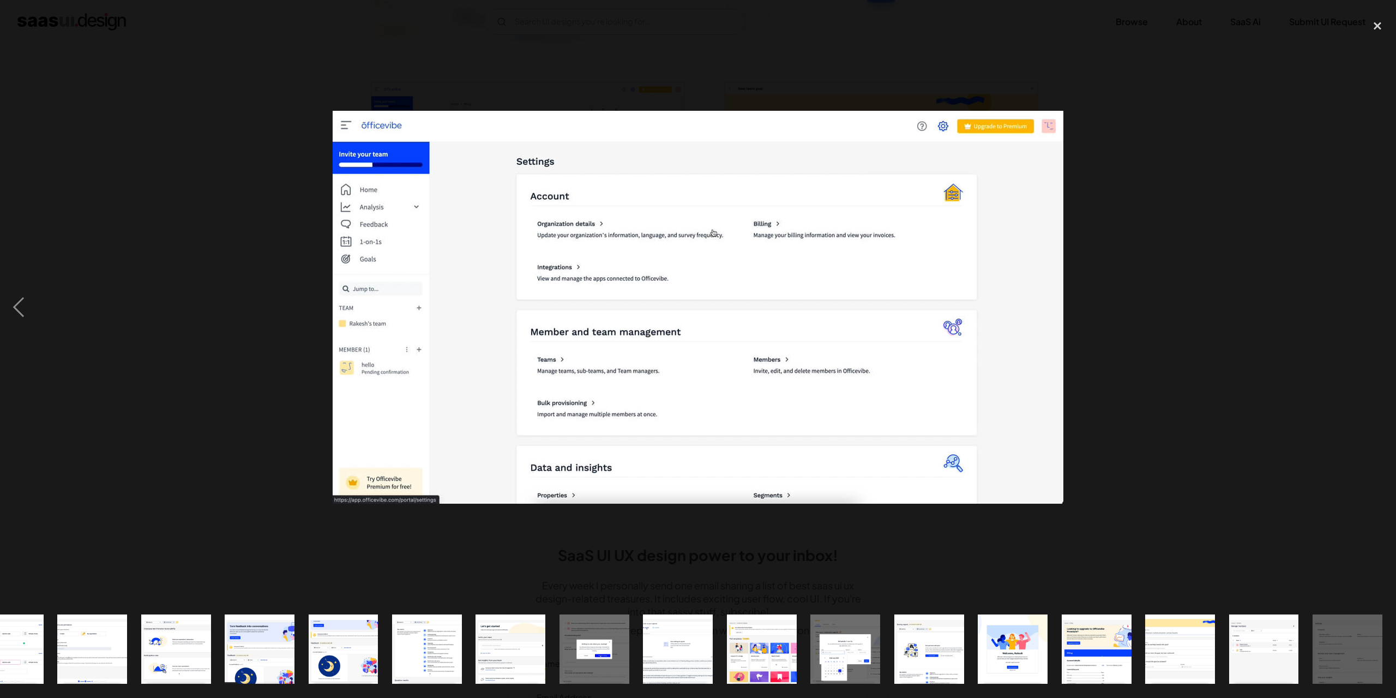
click at [1164, 344] on div at bounding box center [698, 307] width 1396 height 586
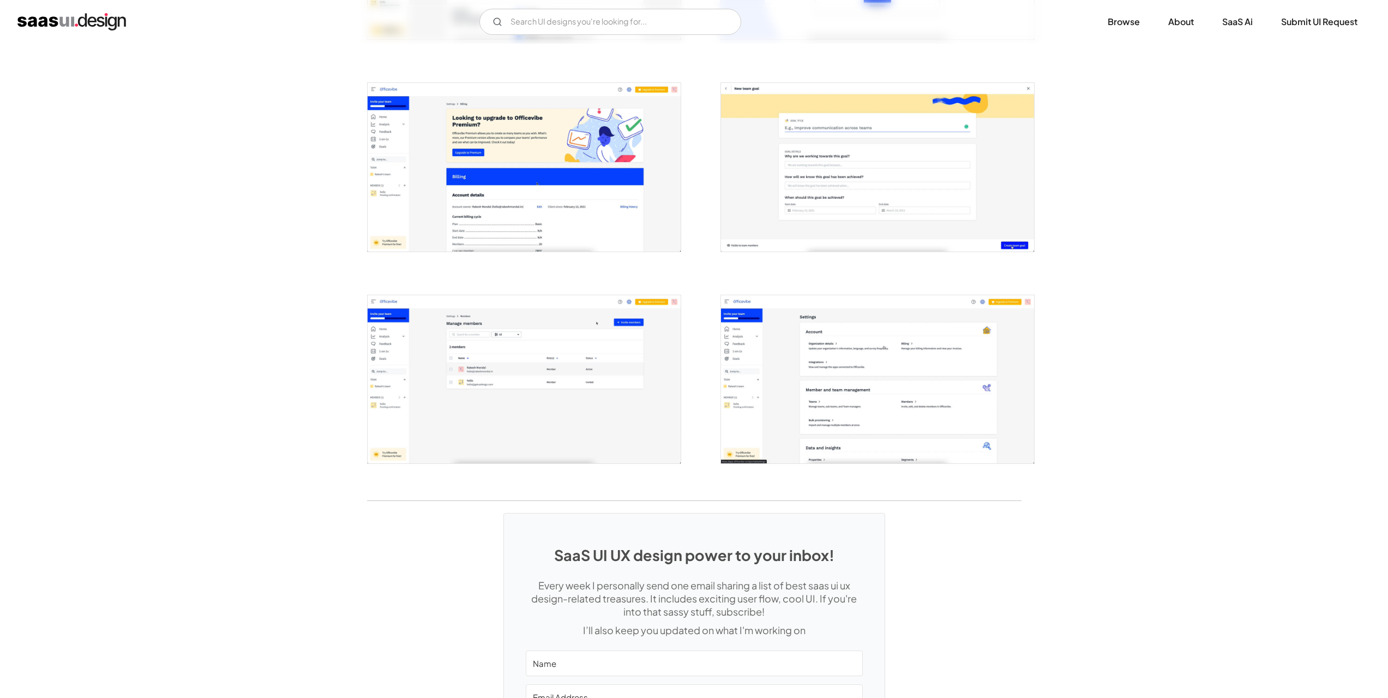
scroll to position [0, 0]
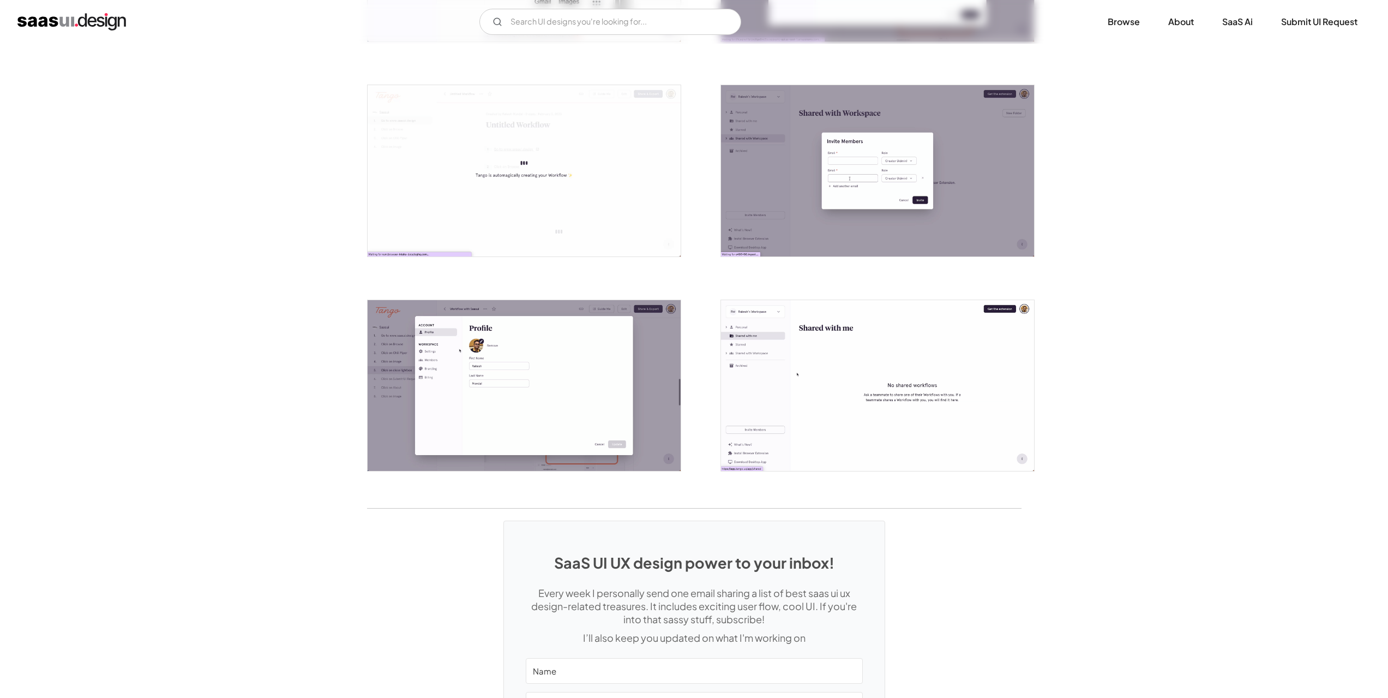
scroll to position [2127, 0]
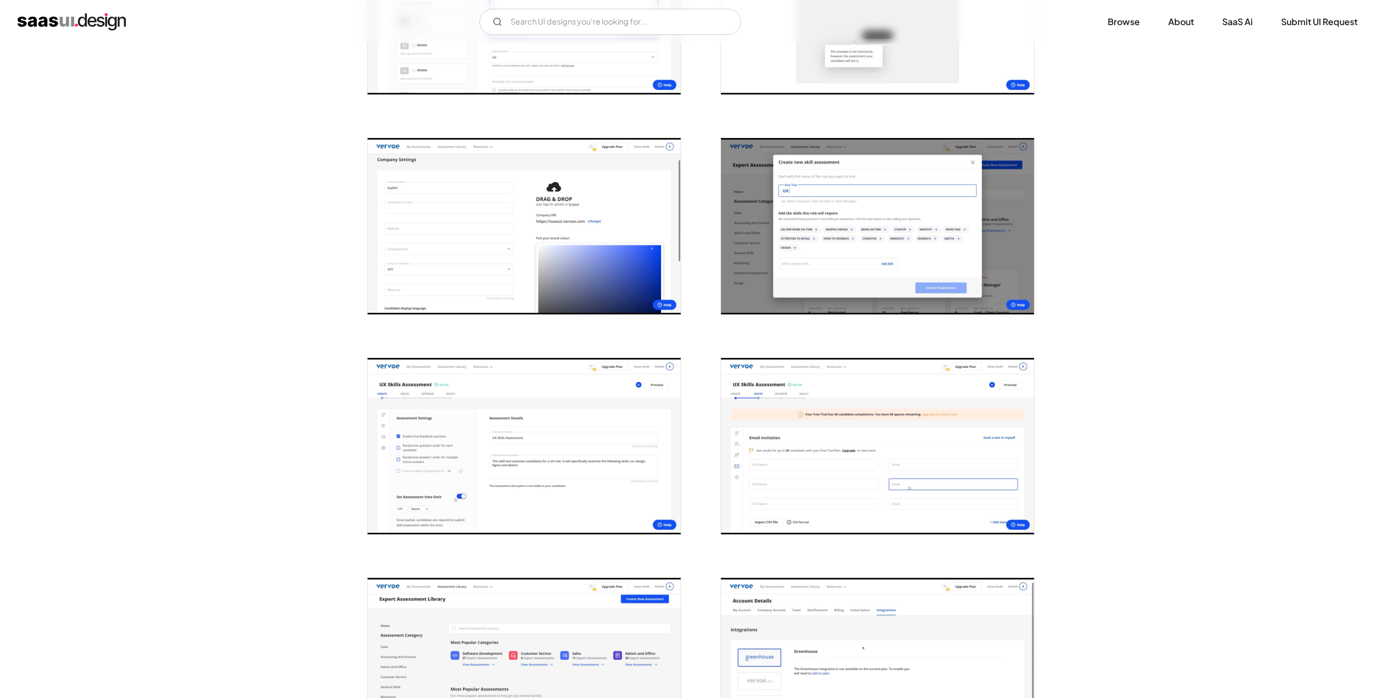
scroll to position [600, 0]
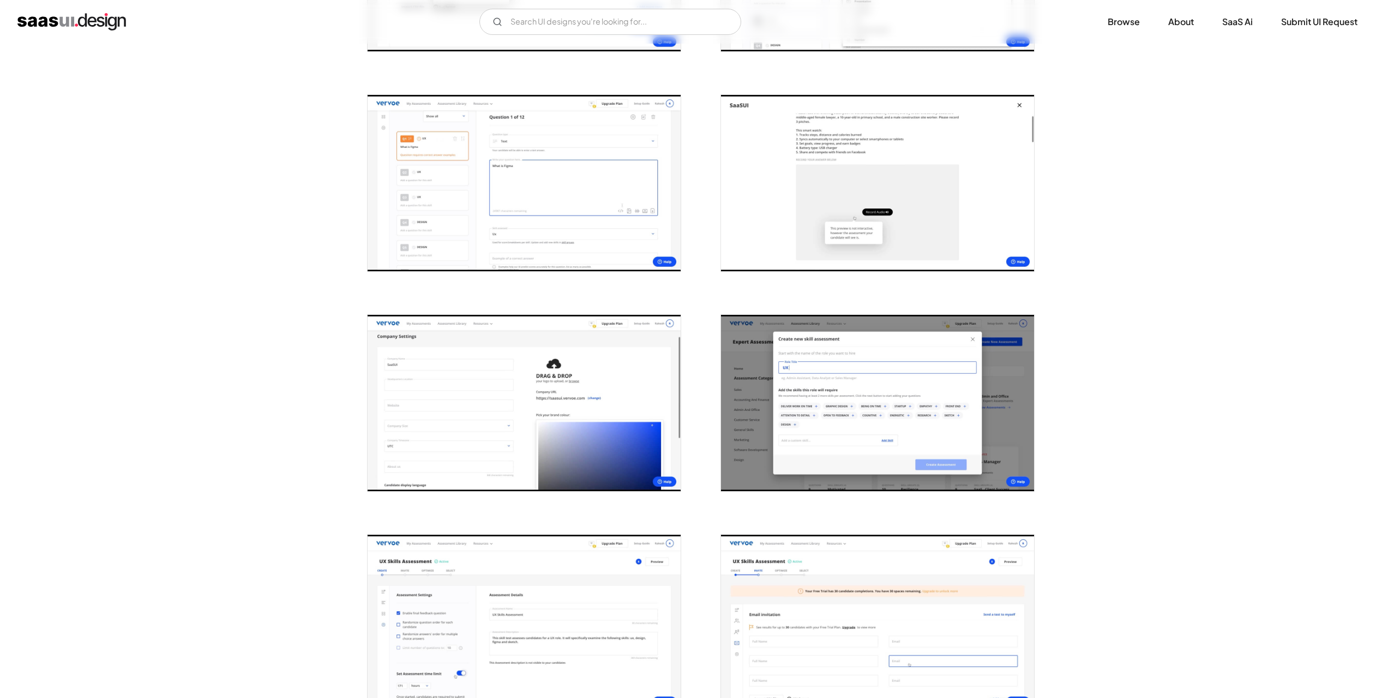
click at [935, 408] on img "open lightbox" at bounding box center [877, 403] width 313 height 176
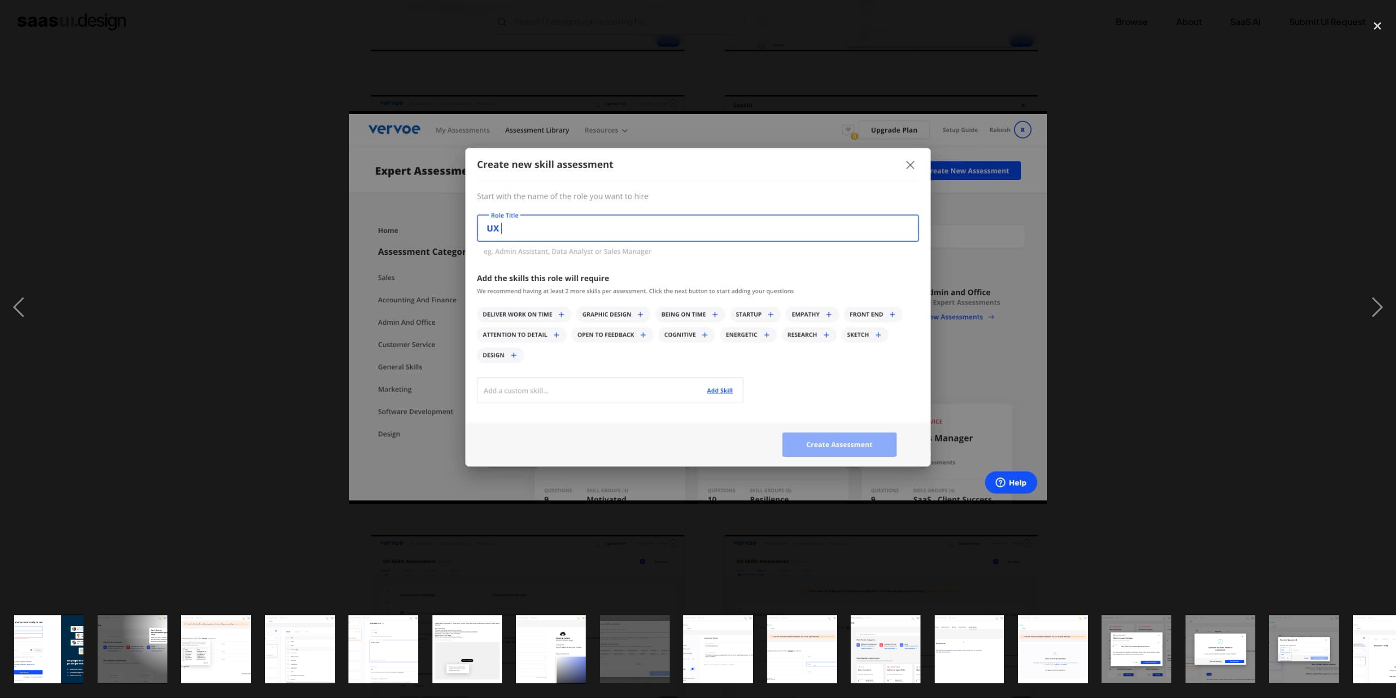
click at [1151, 322] on div at bounding box center [698, 307] width 1396 height 586
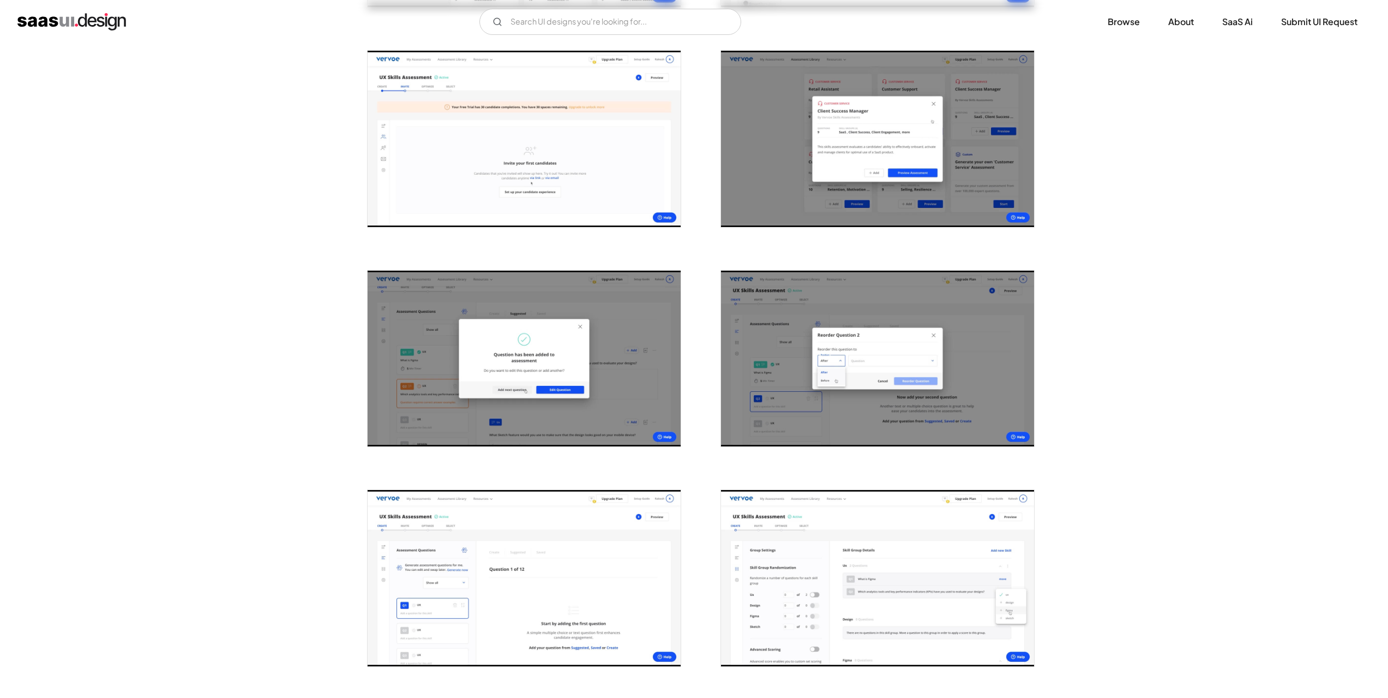
scroll to position [1636, 0]
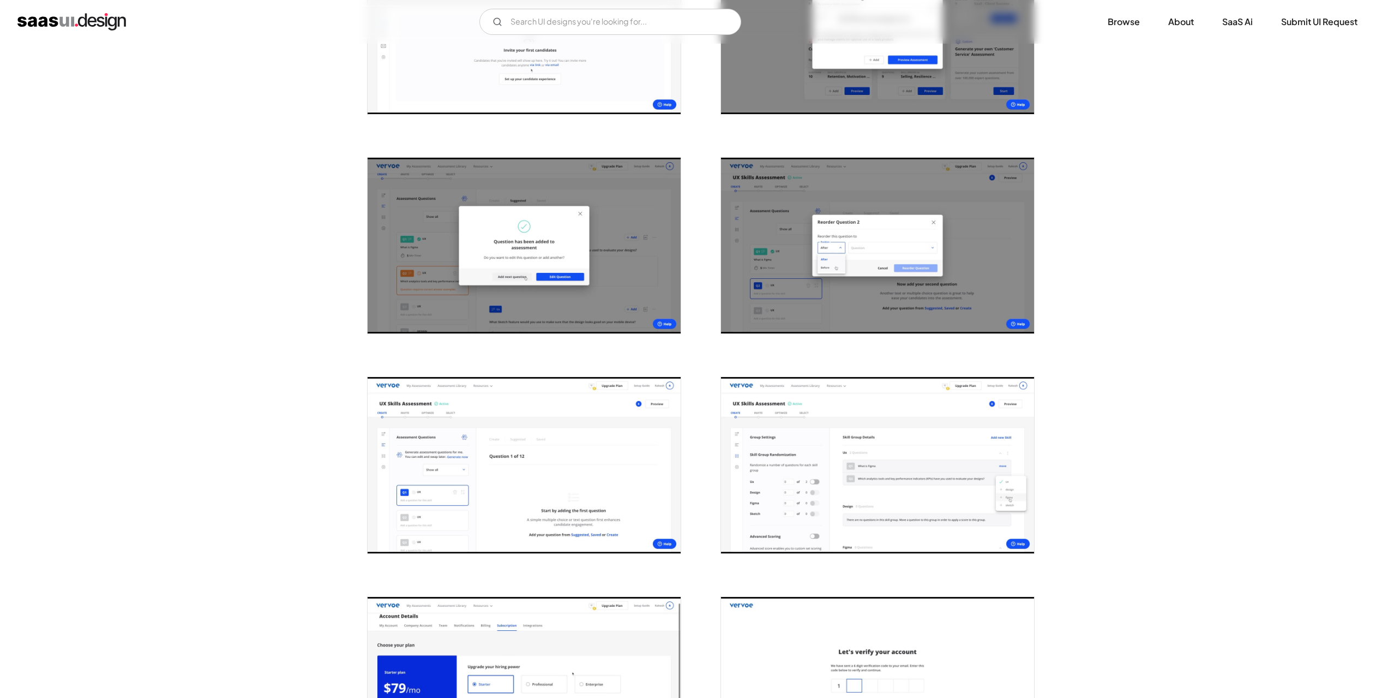
click at [637, 213] on img "open lightbox" at bounding box center [524, 246] width 313 height 176
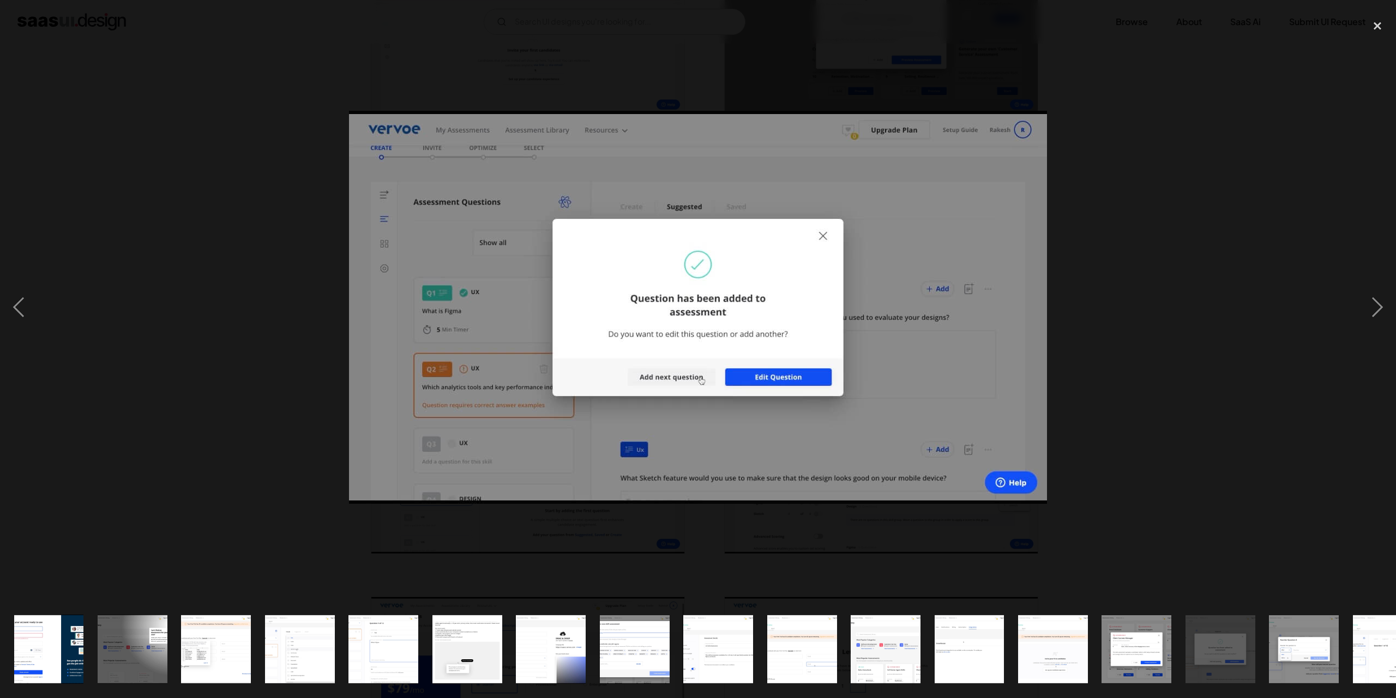
click at [254, 247] on div at bounding box center [698, 307] width 1396 height 586
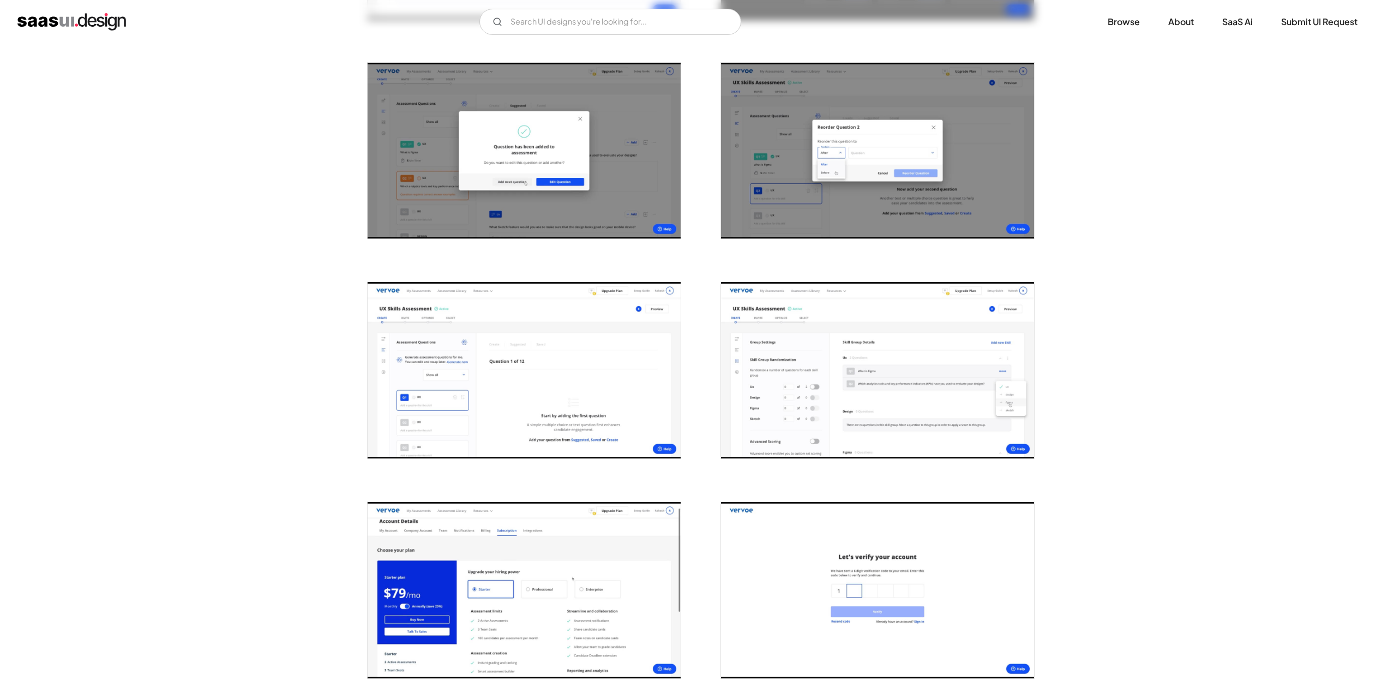
scroll to position [1909, 0]
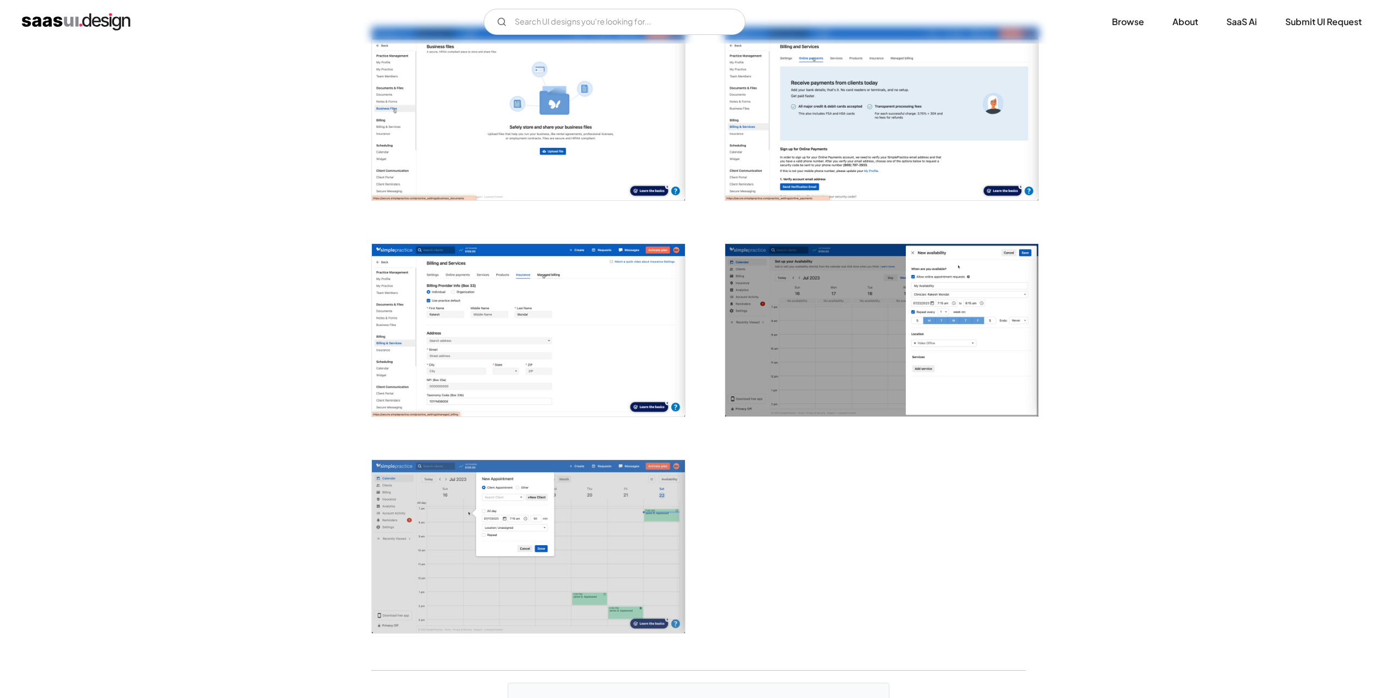
scroll to position [2563, 0]
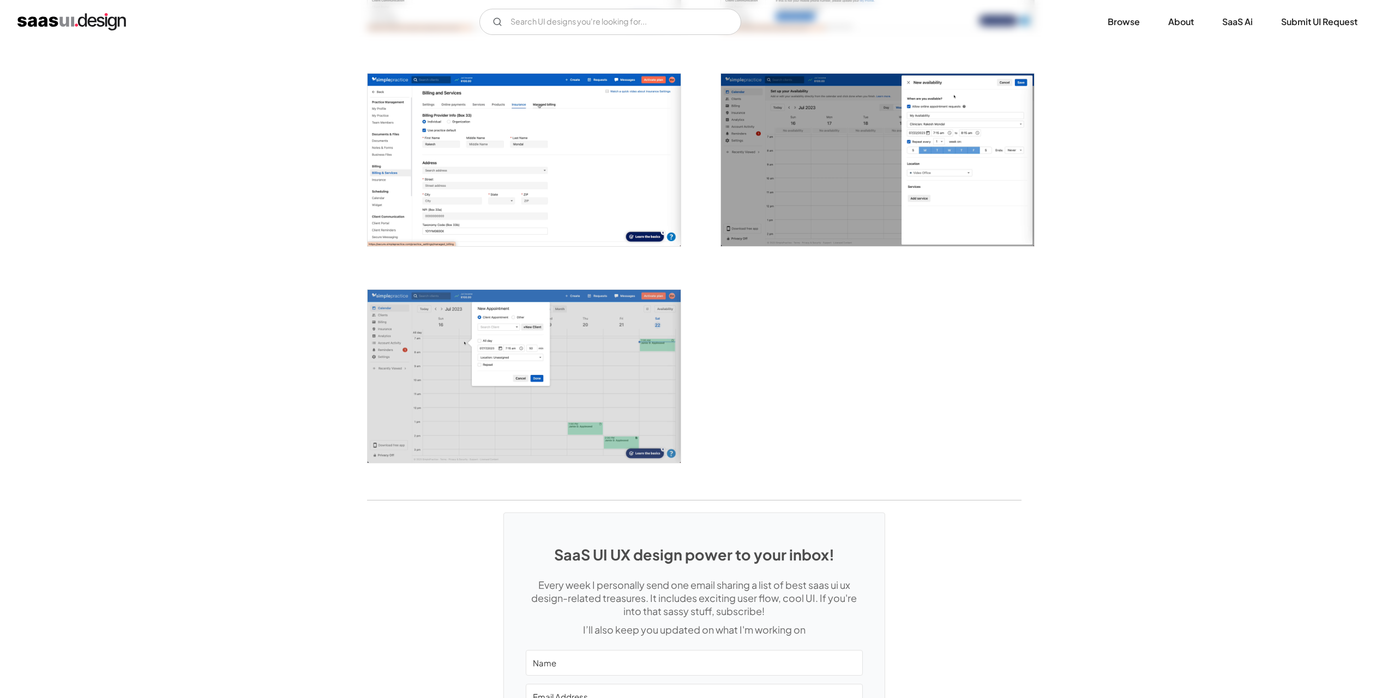
click at [589, 339] on img "open lightbox" at bounding box center [524, 376] width 313 height 173
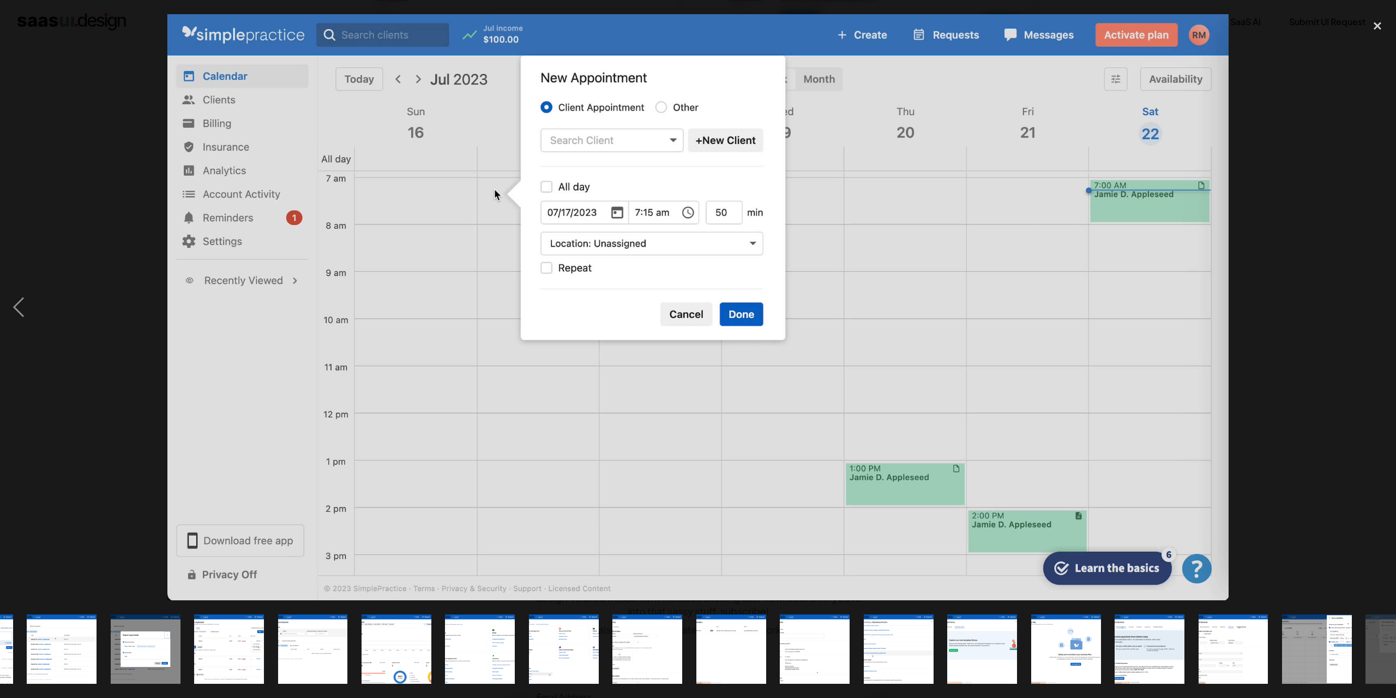
scroll to position [0, 710]
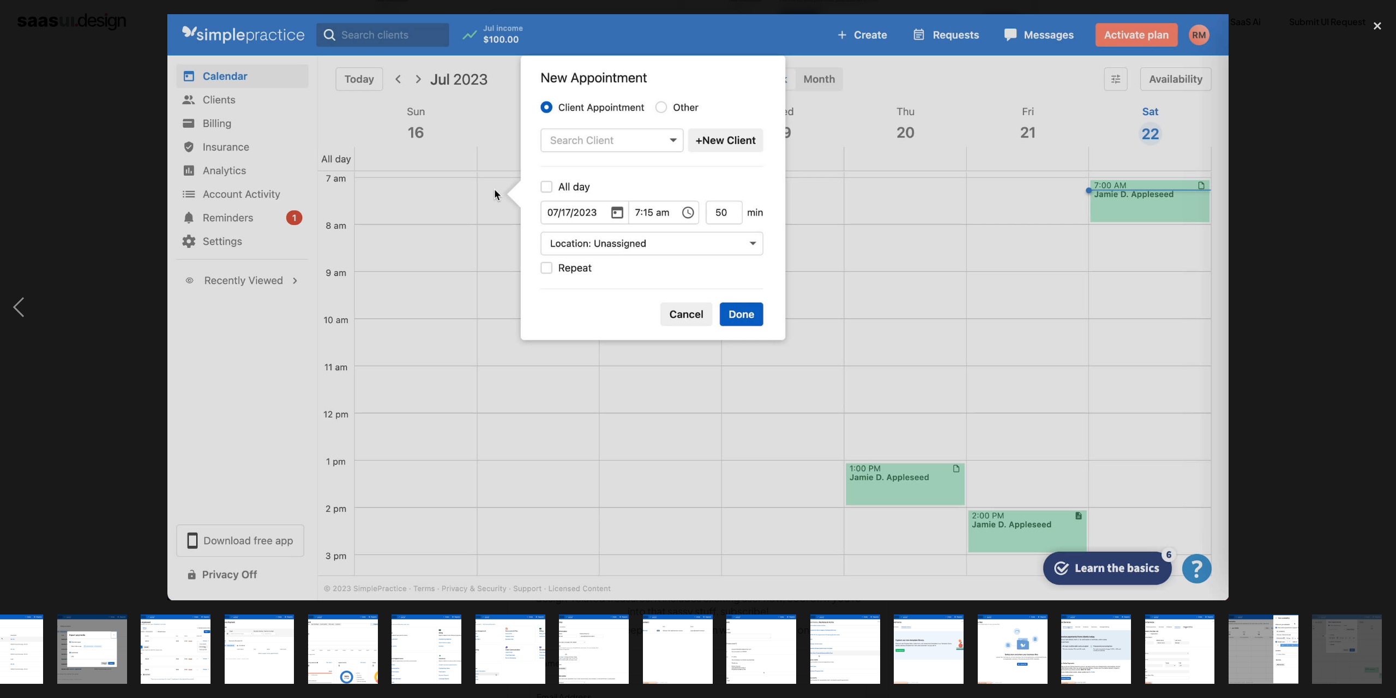
click at [196, 277] on img at bounding box center [697, 307] width 1061 height 586
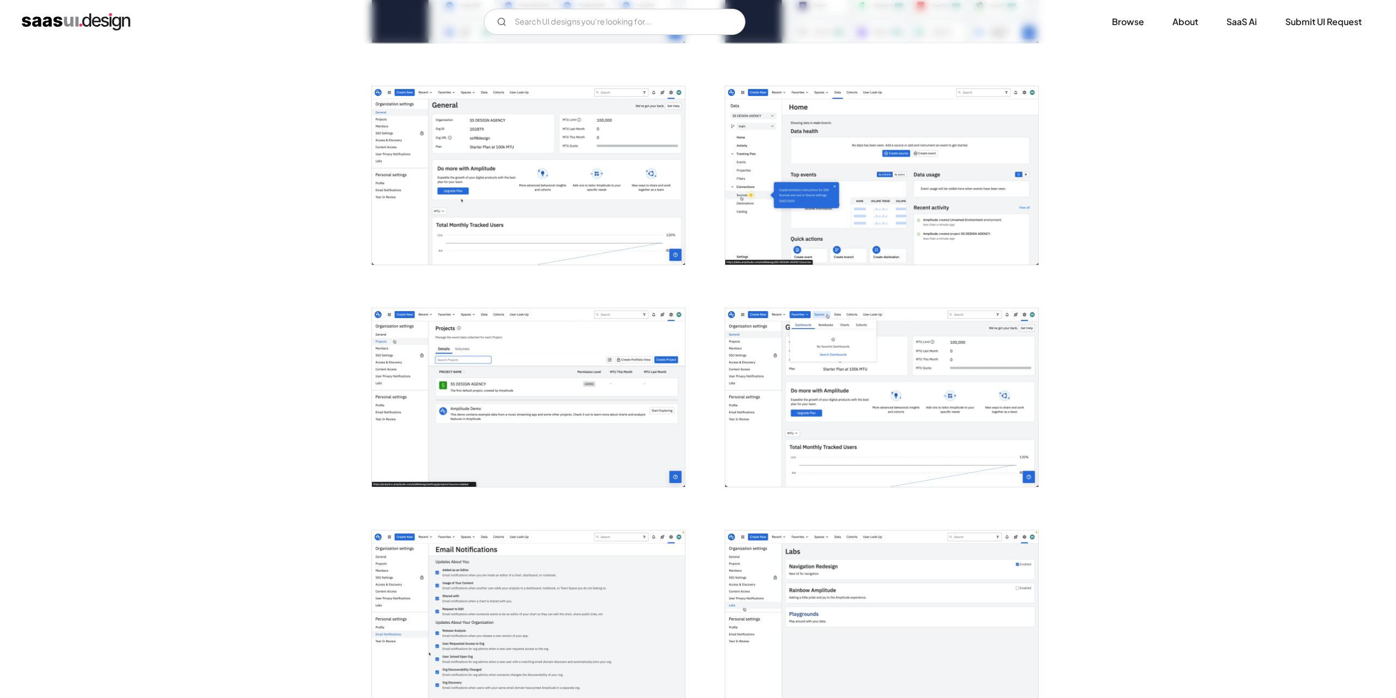
scroll to position [1091, 0]
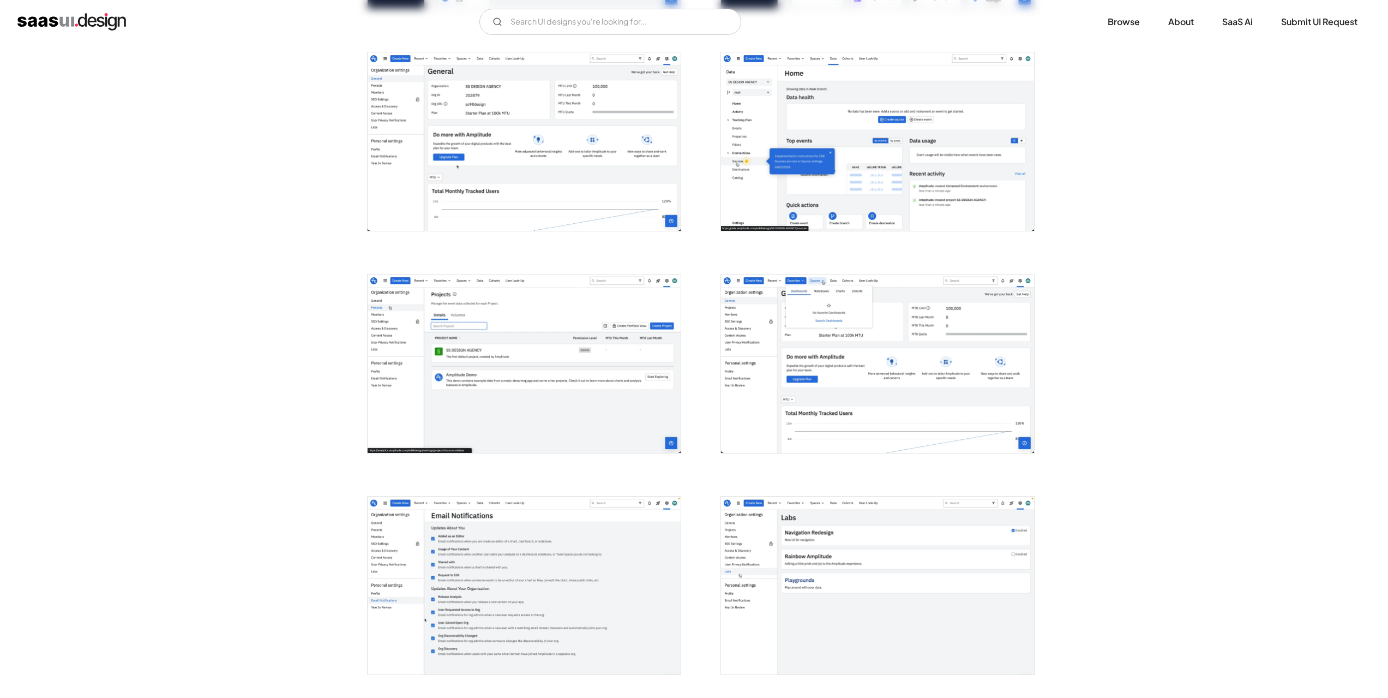
click at [593, 352] on img "open lightbox" at bounding box center [524, 363] width 313 height 178
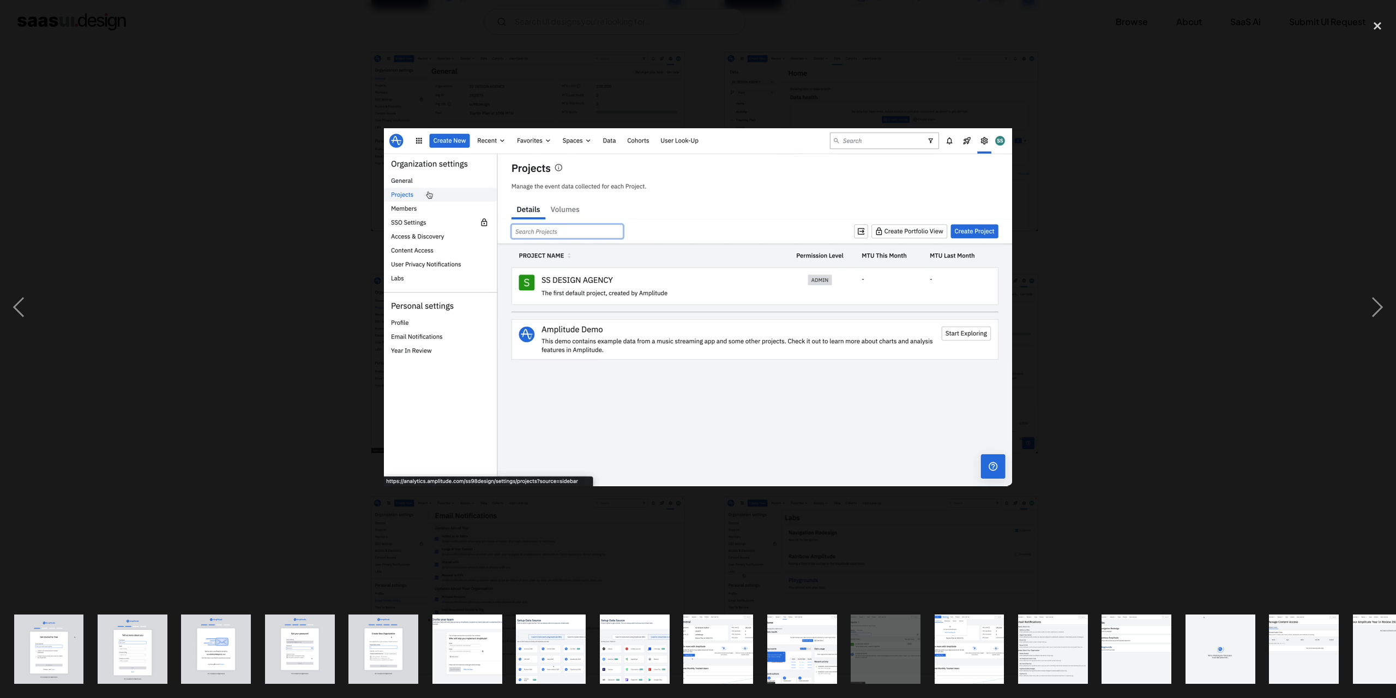
click at [282, 299] on div at bounding box center [698, 307] width 1396 height 586
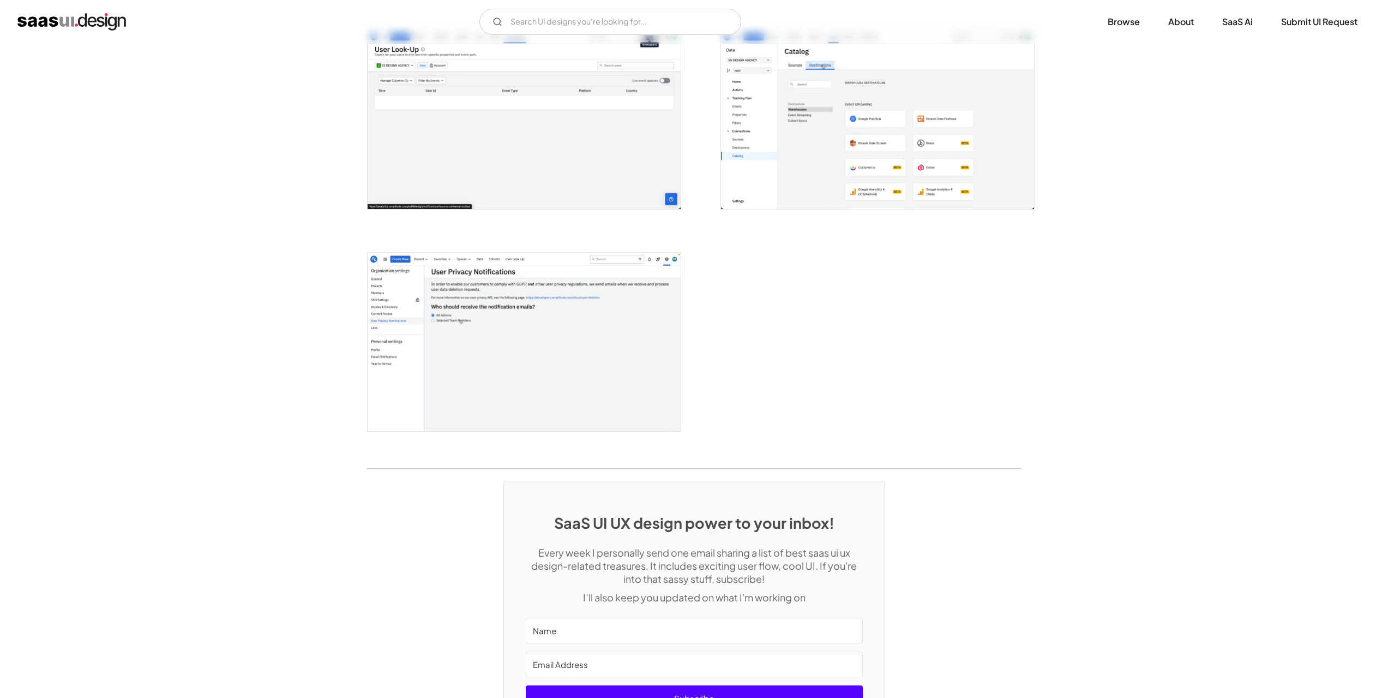
scroll to position [2454, 0]
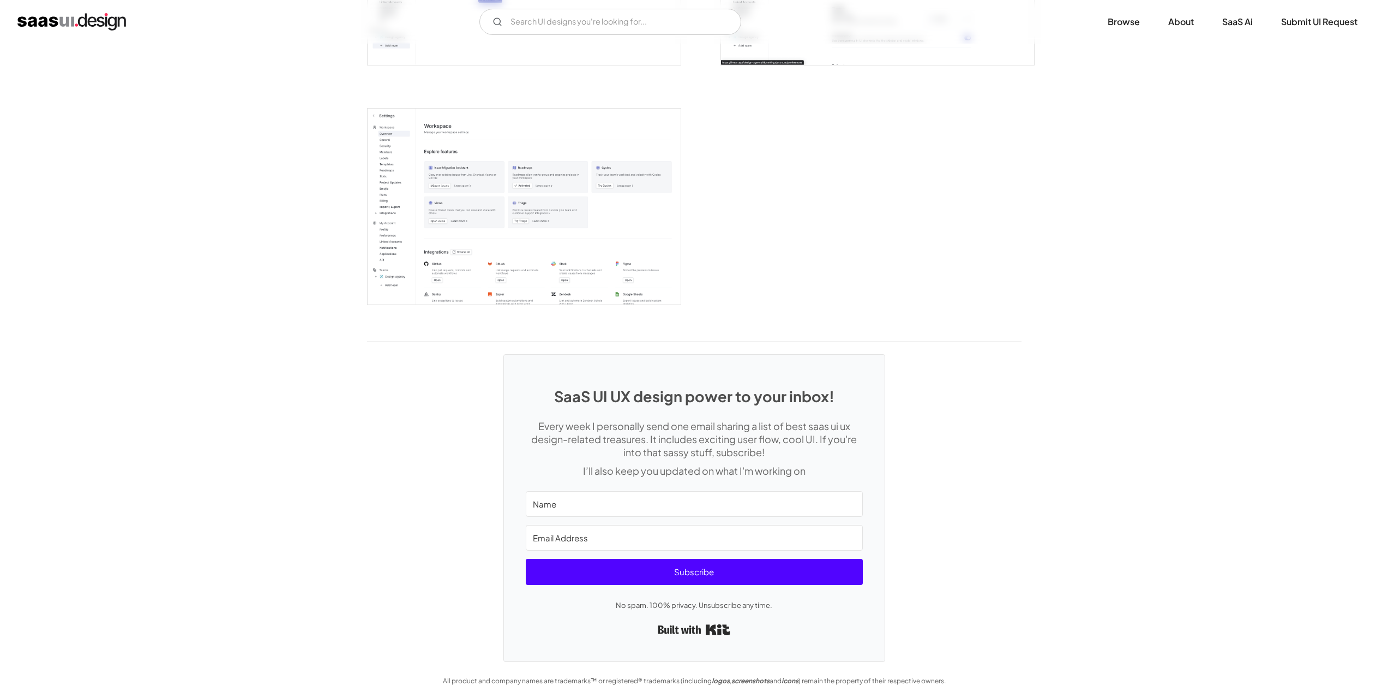
scroll to position [2782, 0]
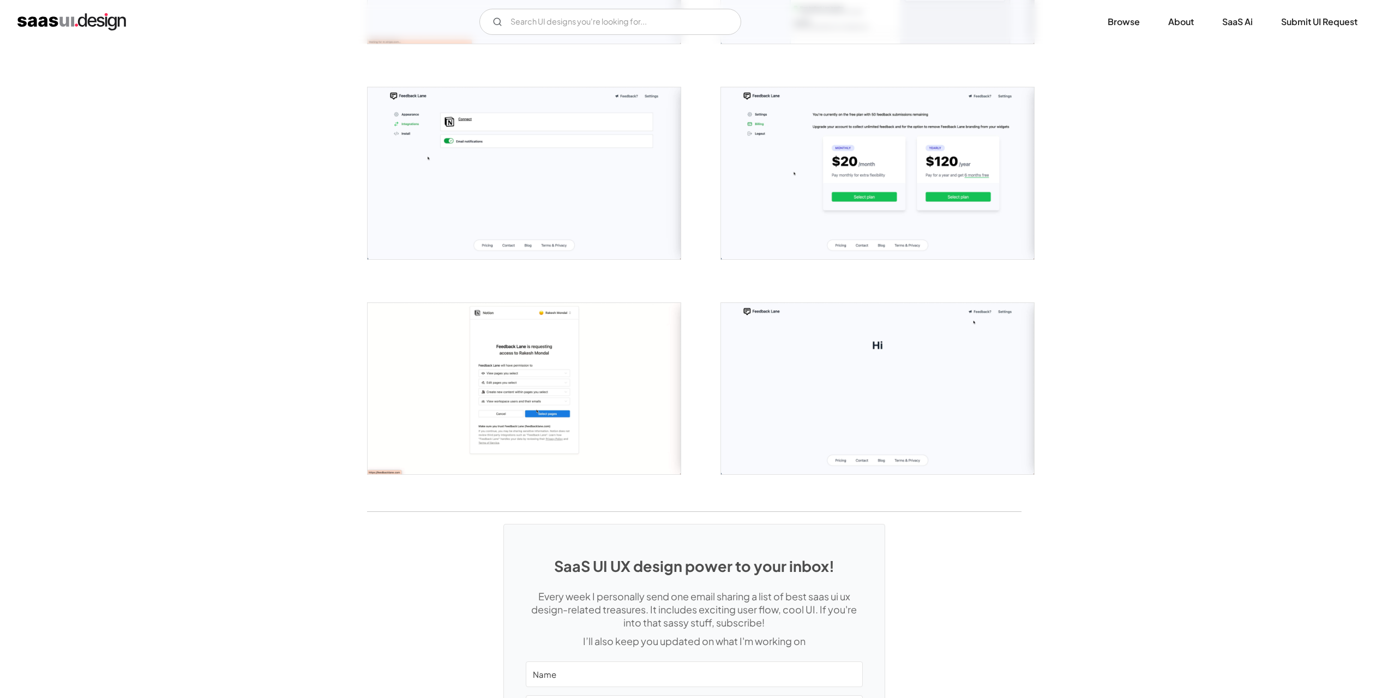
scroll to position [1036, 0]
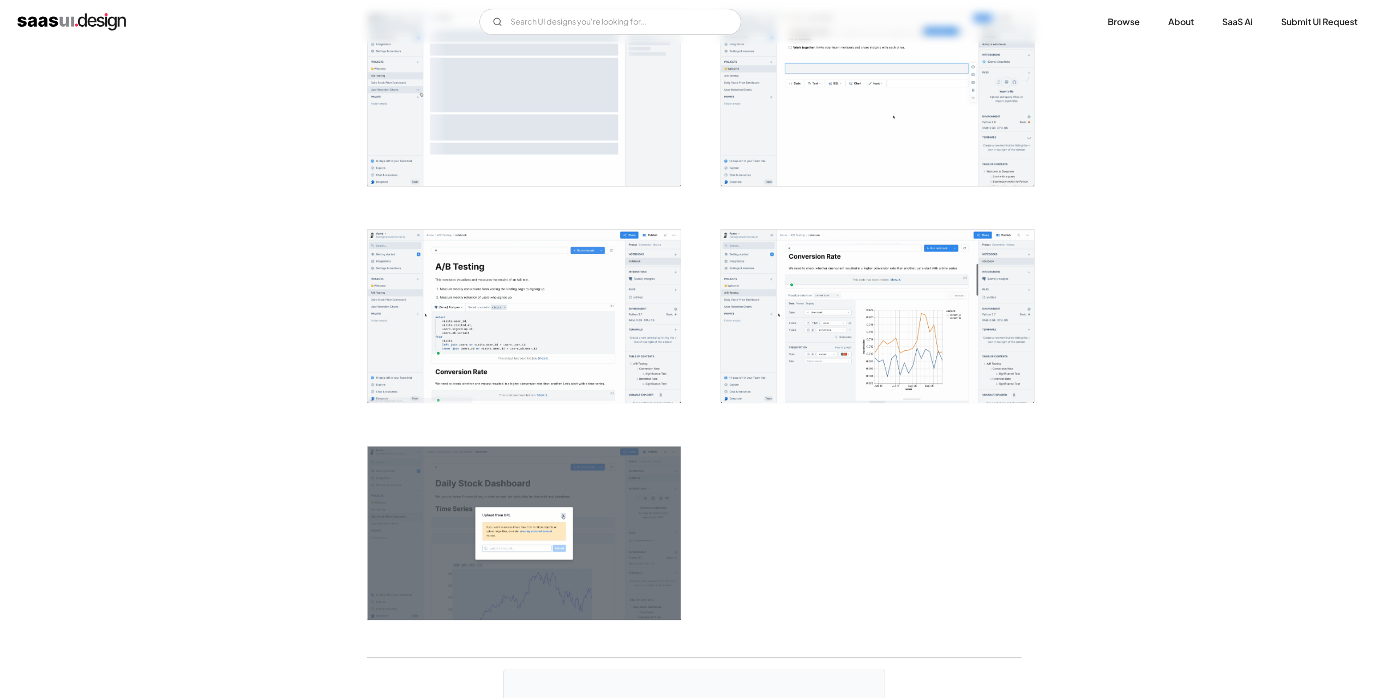
scroll to position [2400, 0]
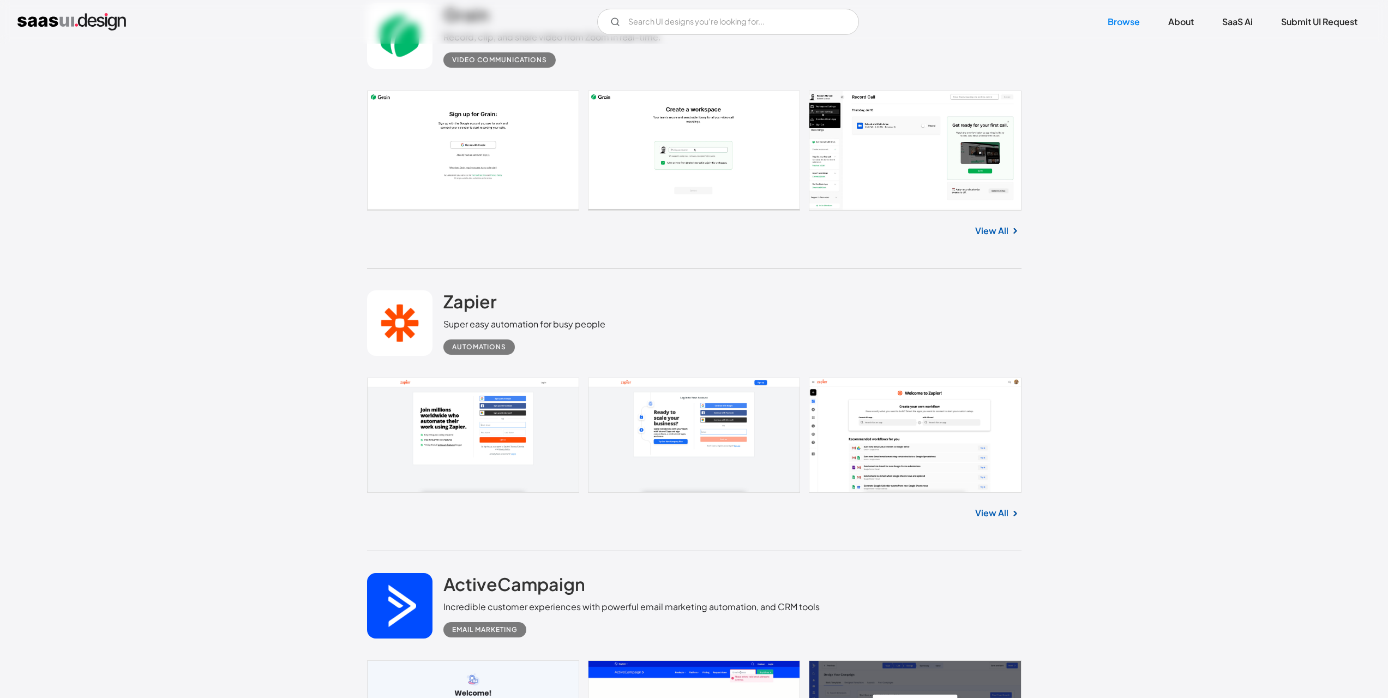
scroll to position [7711, 0]
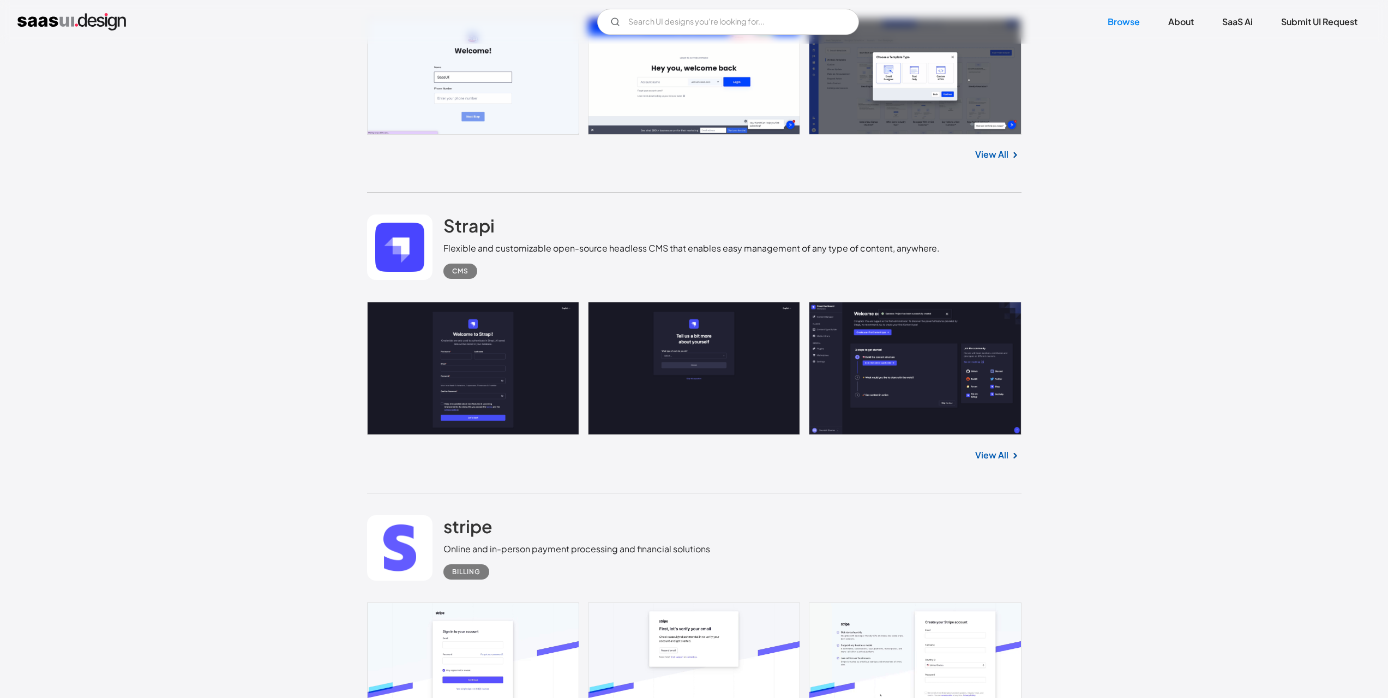
scroll to position [8366, 0]
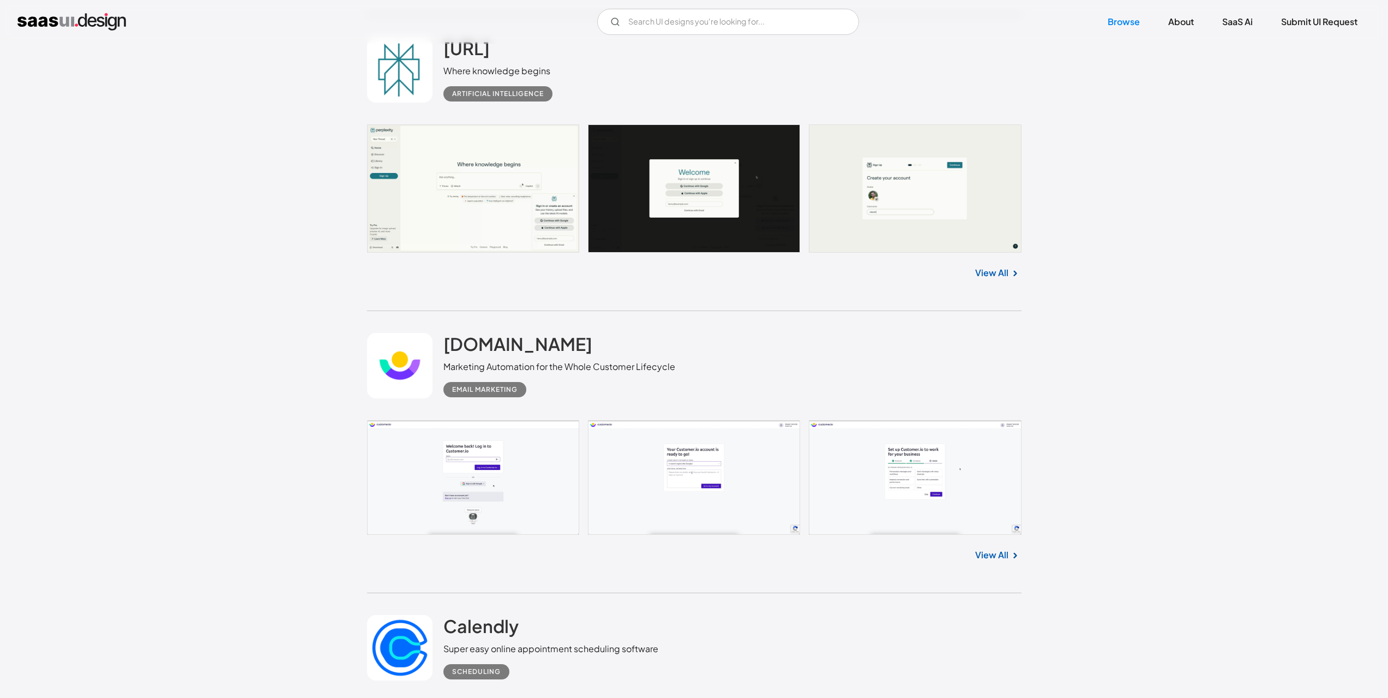
scroll to position [9402, 0]
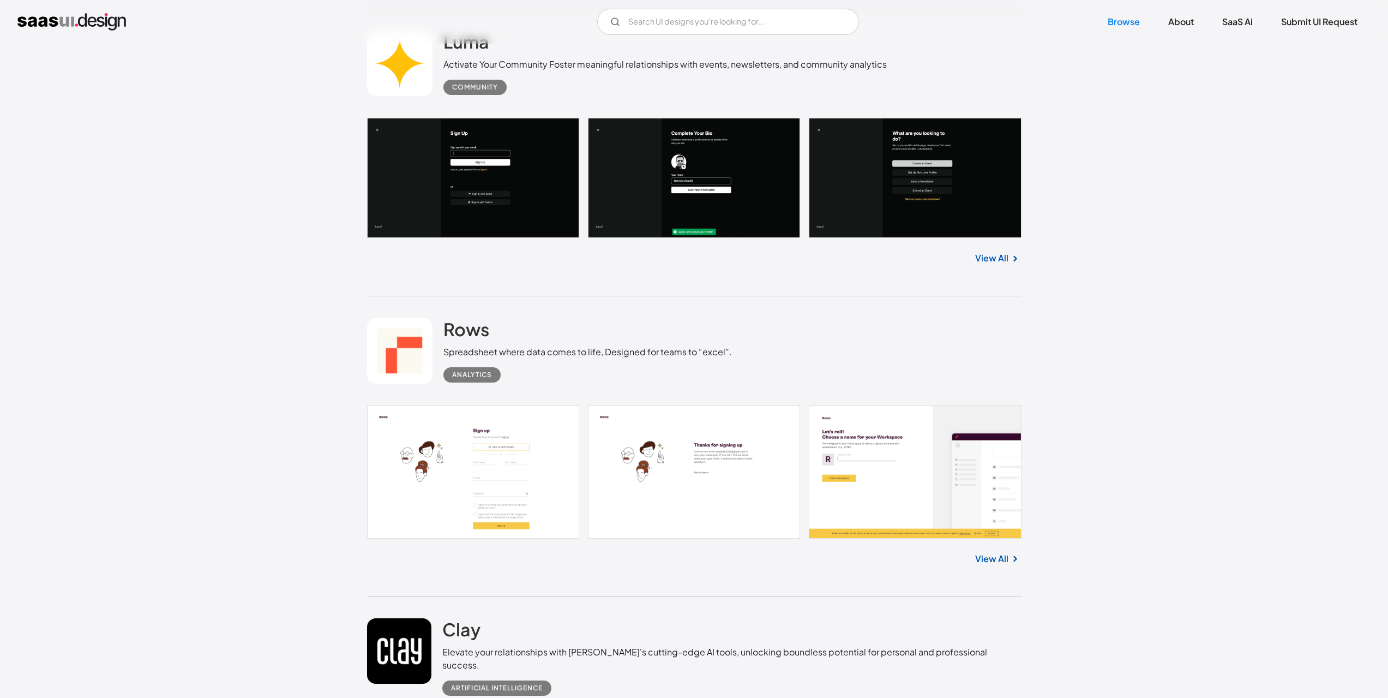
scroll to position [10602, 0]
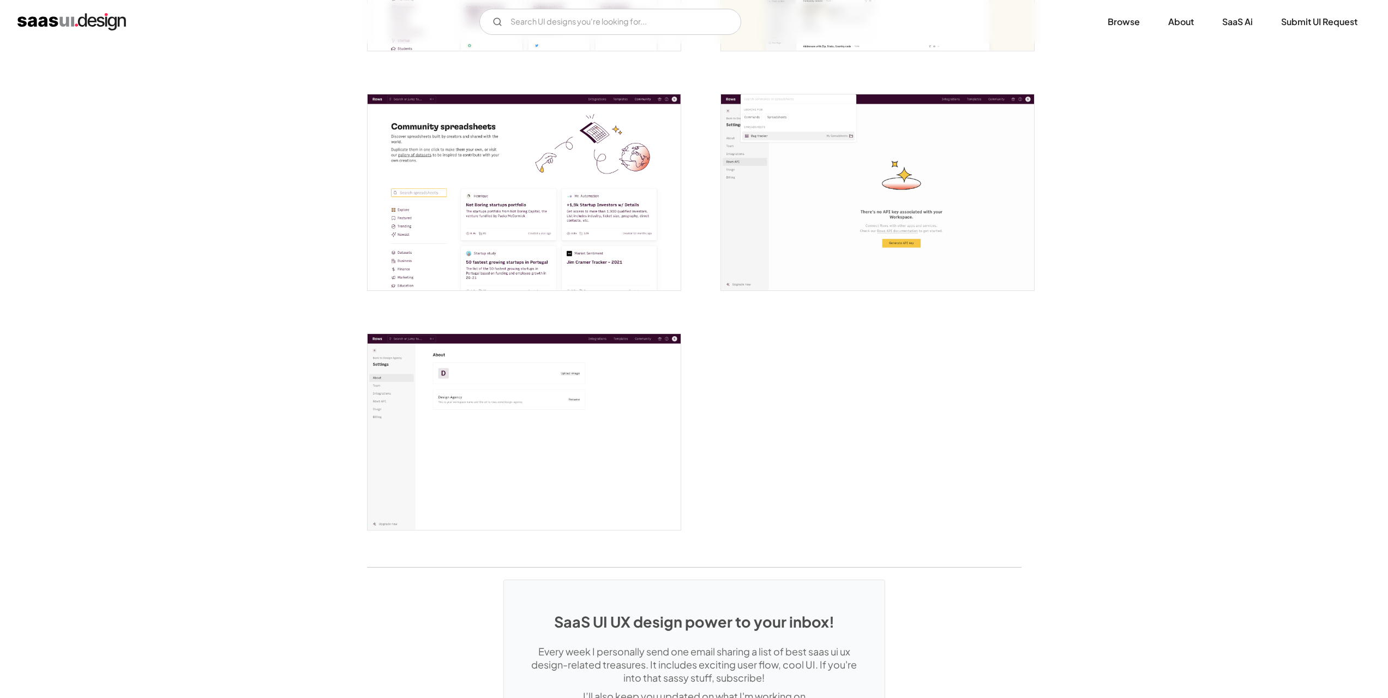
scroll to position [2563, 0]
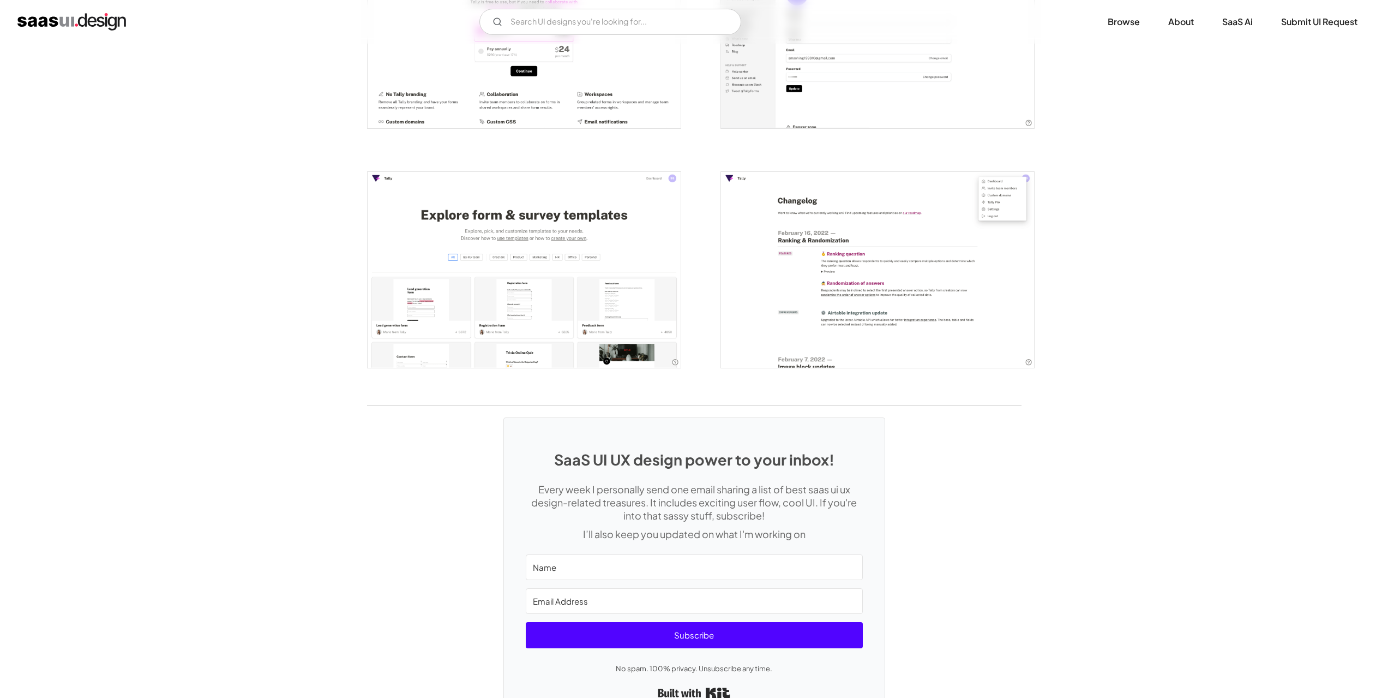
scroll to position [2290, 0]
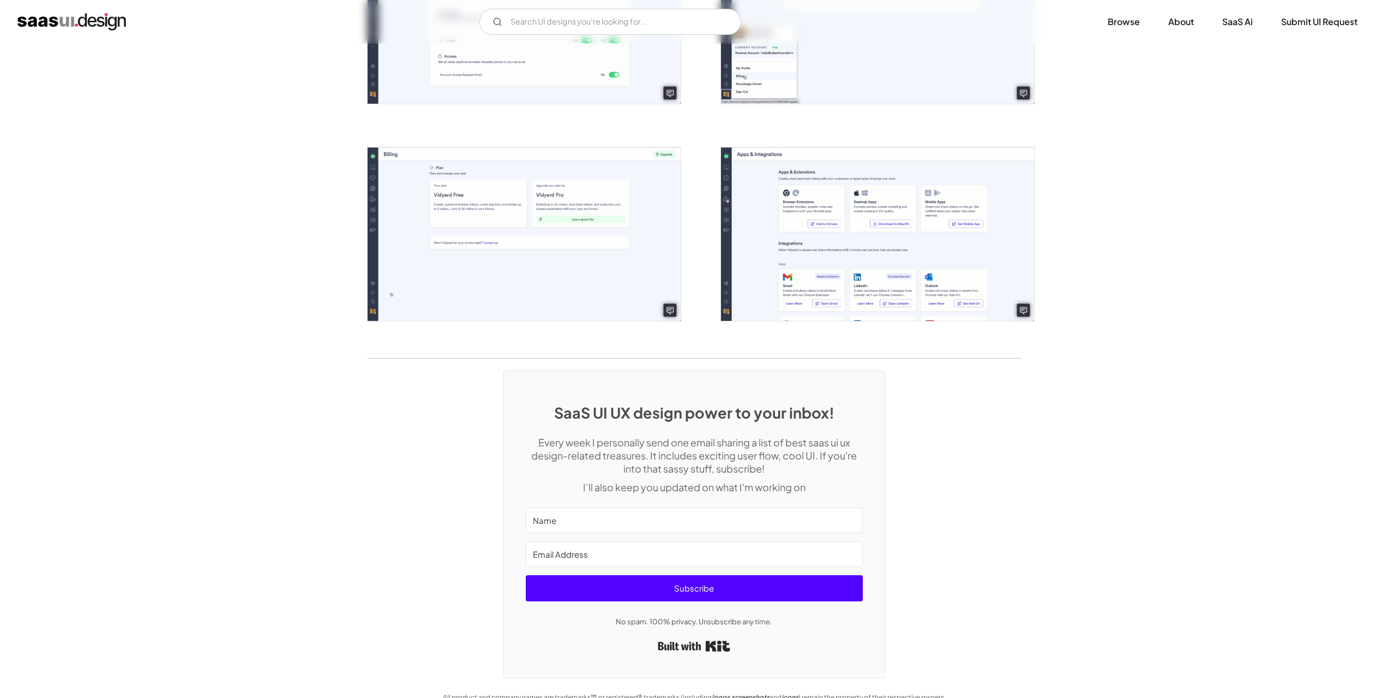
scroll to position [2295, 0]
